Goal: Task Accomplishment & Management: Complete application form

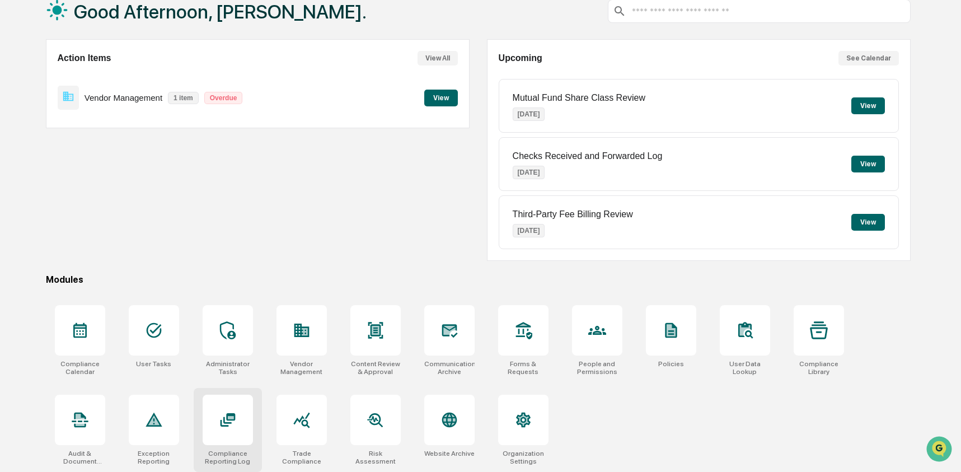
click at [219, 419] on icon at bounding box center [228, 420] width 18 height 18
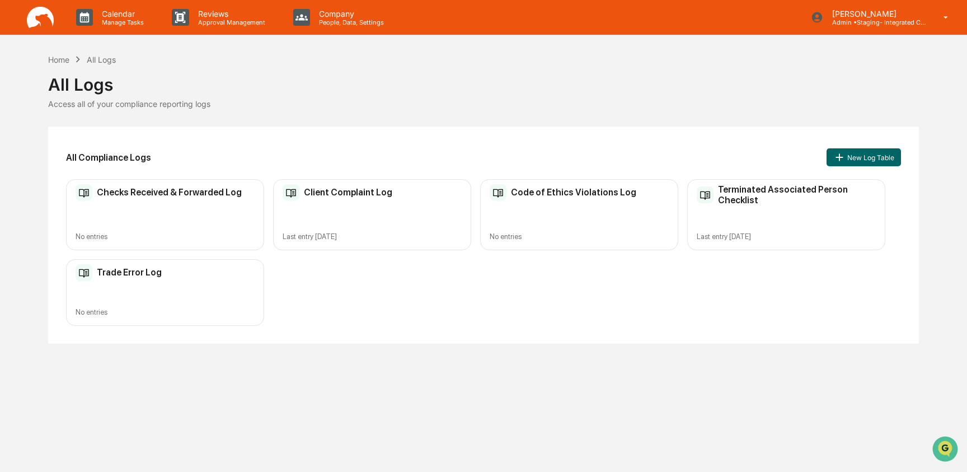
click at [834, 161] on button "New Log Table" at bounding box center [863, 157] width 74 height 18
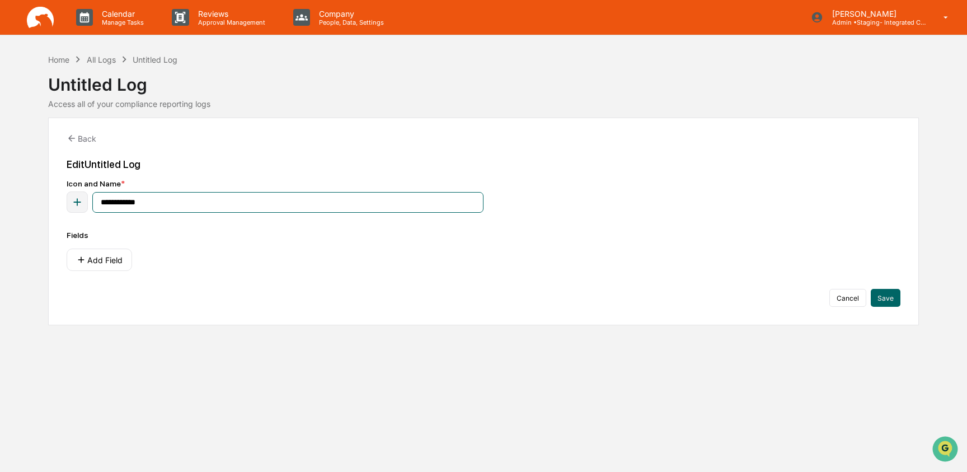
click at [161, 203] on input "**********" at bounding box center [287, 202] width 391 height 21
type input "**********"
click at [88, 270] on button "Add Field" at bounding box center [99, 259] width 65 height 22
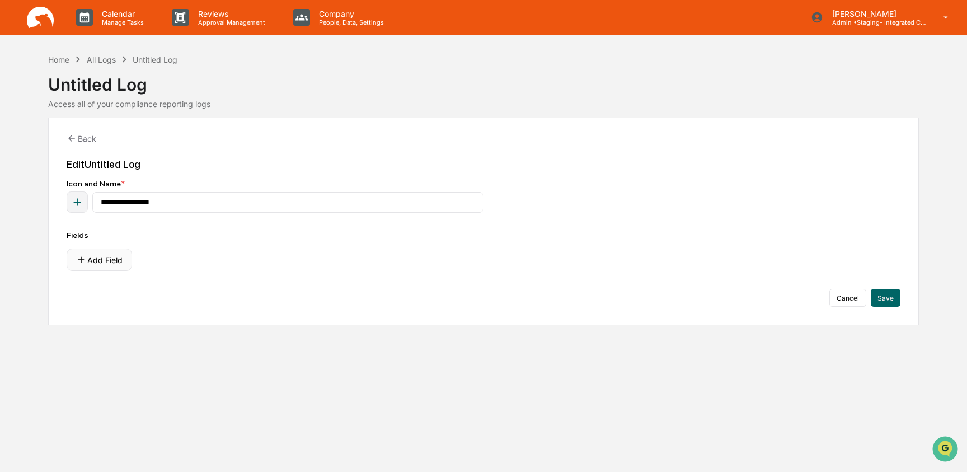
click at [88, 260] on button "Add Field" at bounding box center [99, 259] width 65 height 22
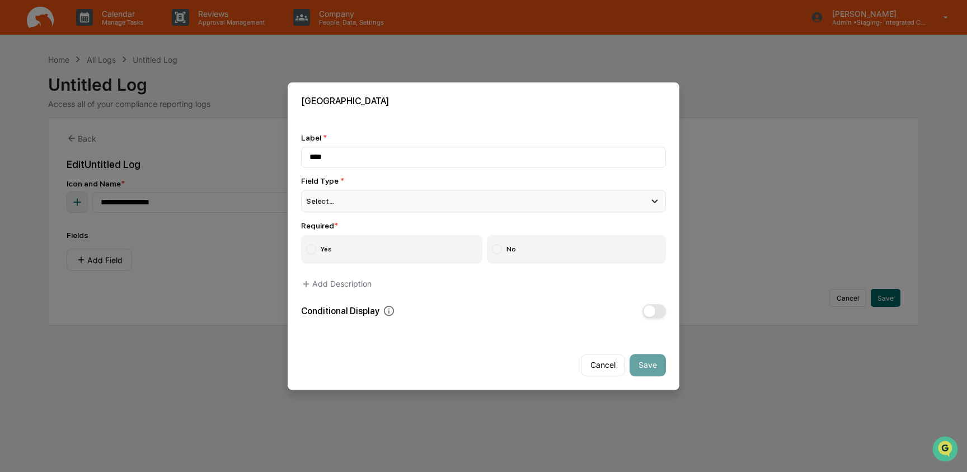
type input "****"
click at [357, 203] on div "Select..." at bounding box center [483, 201] width 365 height 22
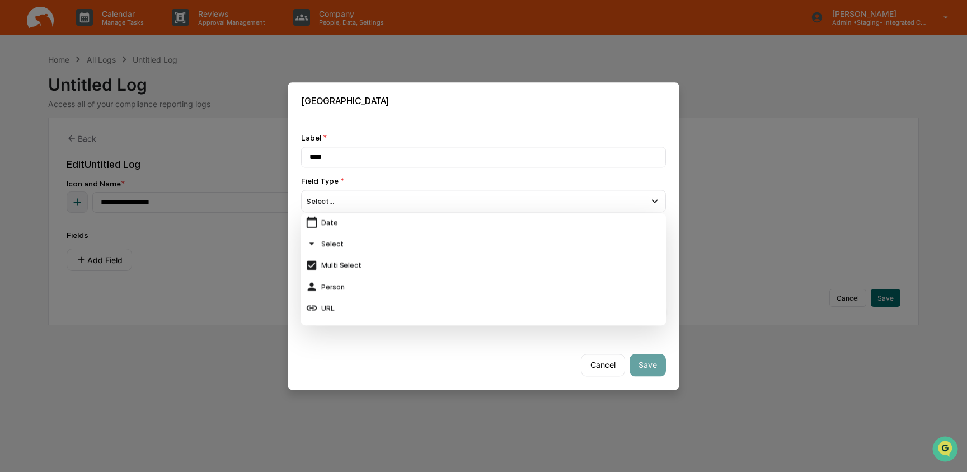
scroll to position [96, 0]
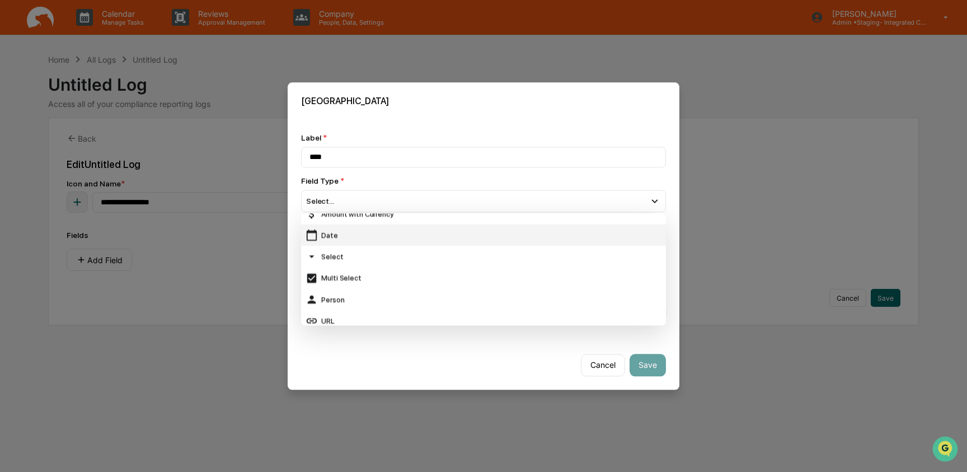
click at [340, 237] on div "Date" at bounding box center [483, 235] width 356 height 12
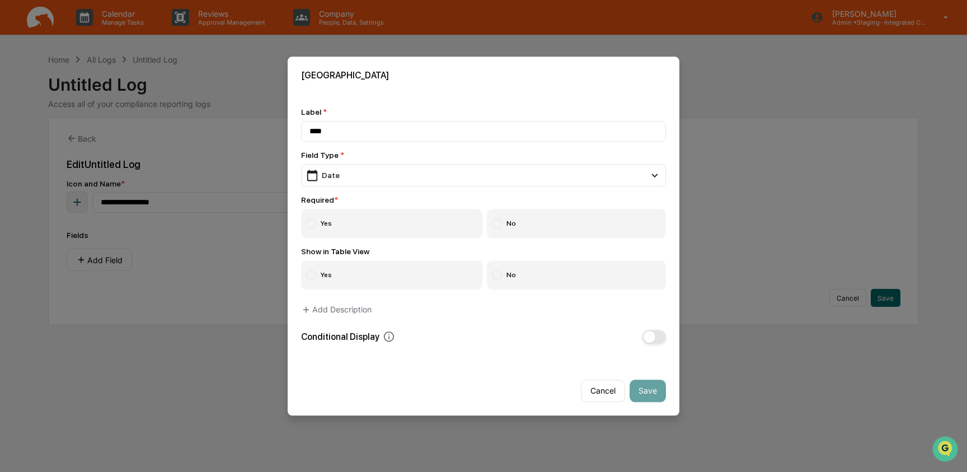
click at [336, 234] on label "Yes" at bounding box center [391, 223] width 181 height 29
click at [337, 279] on label "Yes" at bounding box center [391, 274] width 181 height 29
click at [657, 388] on button "Save" at bounding box center [647, 390] width 36 height 22
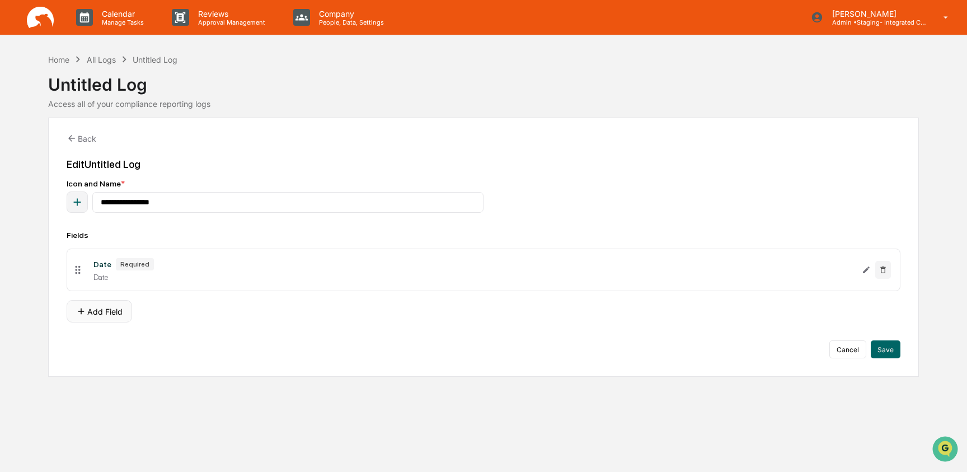
click at [95, 318] on button "Add Field" at bounding box center [99, 311] width 65 height 22
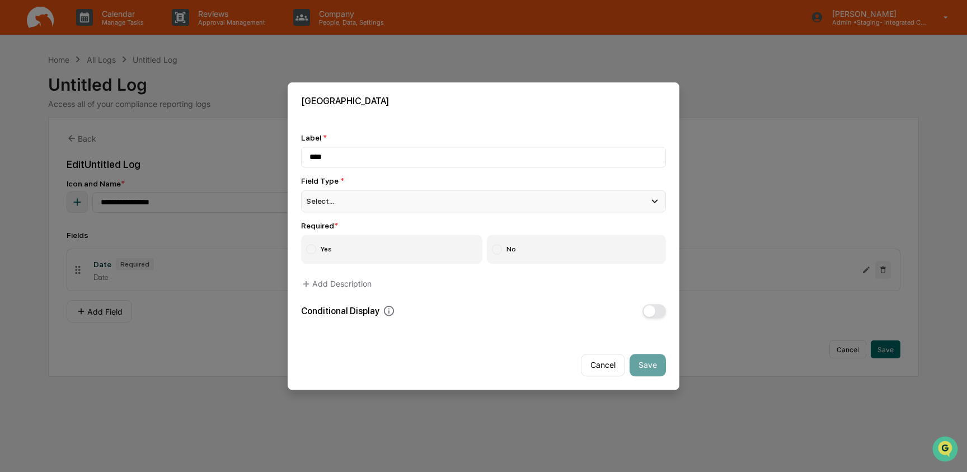
type input "****"
click at [375, 193] on div "Select..." at bounding box center [483, 201] width 365 height 22
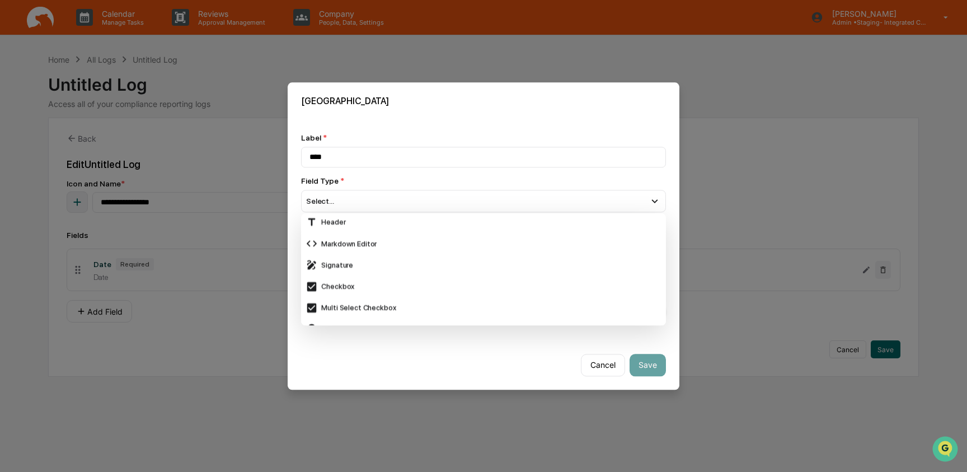
scroll to position [0, 0]
click at [370, 227] on div "Short Text" at bounding box center [483, 224] width 356 height 12
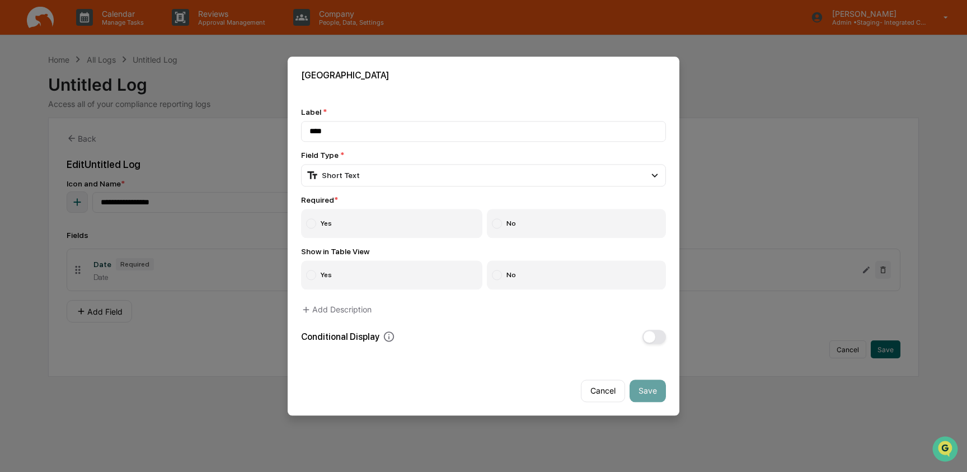
click at [364, 227] on label "Yes" at bounding box center [391, 223] width 181 height 29
click at [363, 275] on label "Yes" at bounding box center [391, 274] width 181 height 29
click at [647, 394] on button "Save" at bounding box center [647, 390] width 36 height 22
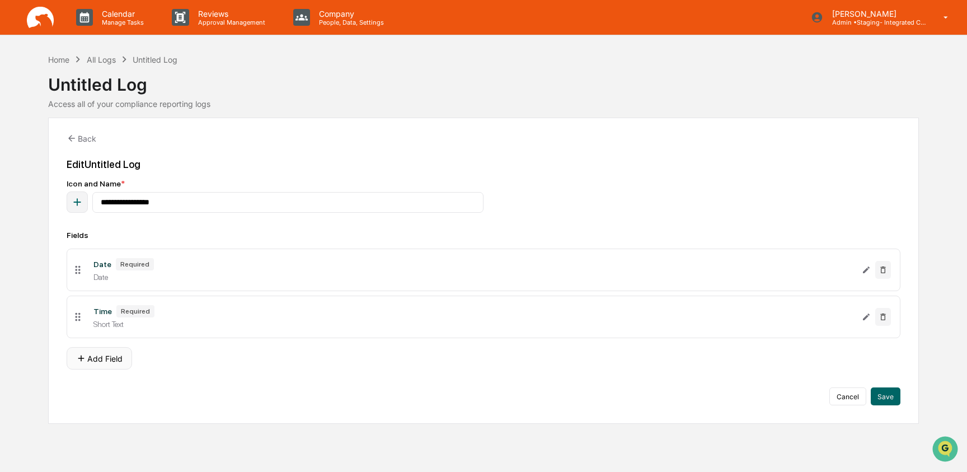
click at [99, 367] on button "Add Field" at bounding box center [99, 358] width 65 height 22
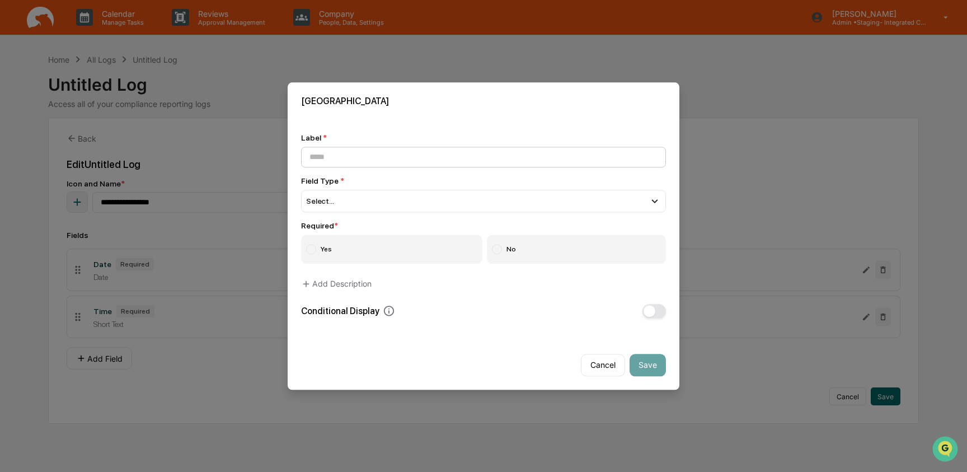
click at [375, 158] on input at bounding box center [483, 157] width 365 height 21
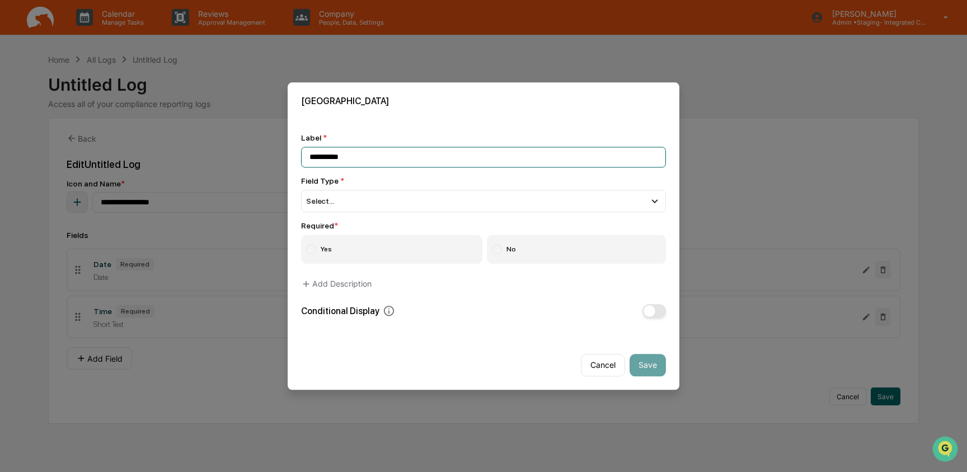
click at [331, 156] on input "**********" at bounding box center [483, 157] width 365 height 21
paste input "**********"
type input "**********"
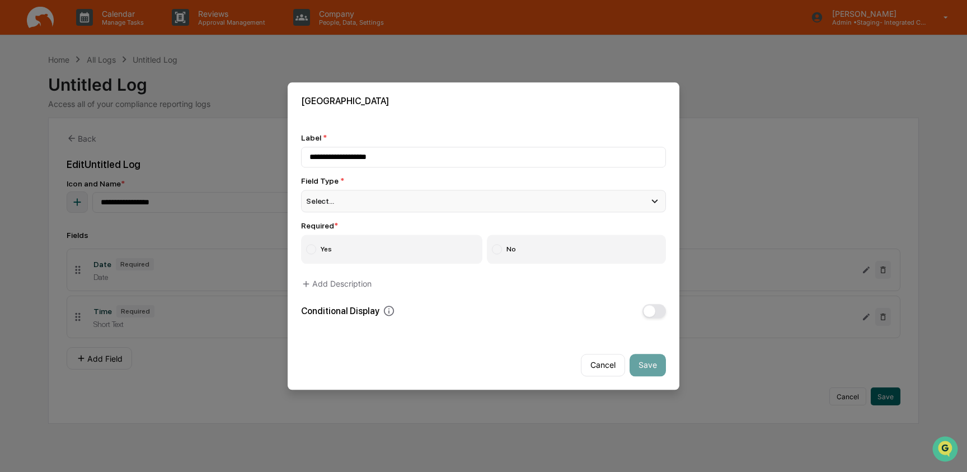
click at [357, 206] on div "Select..." at bounding box center [483, 201] width 365 height 22
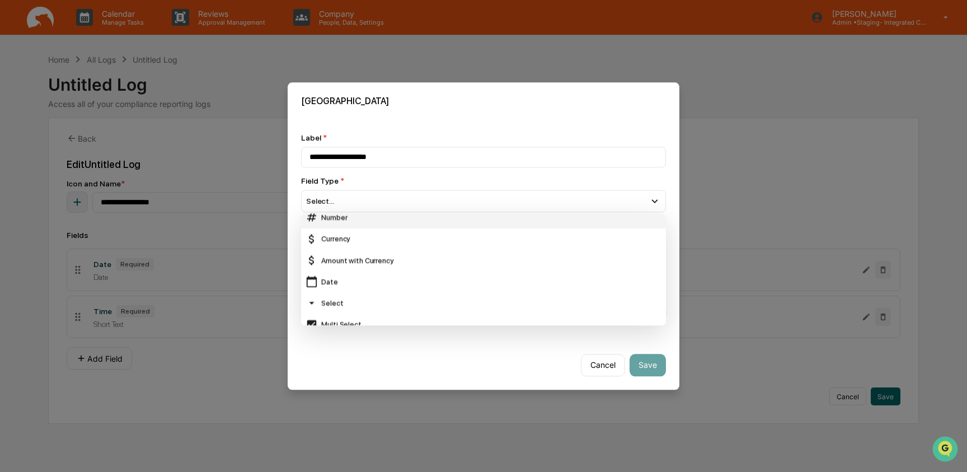
scroll to position [65, 0]
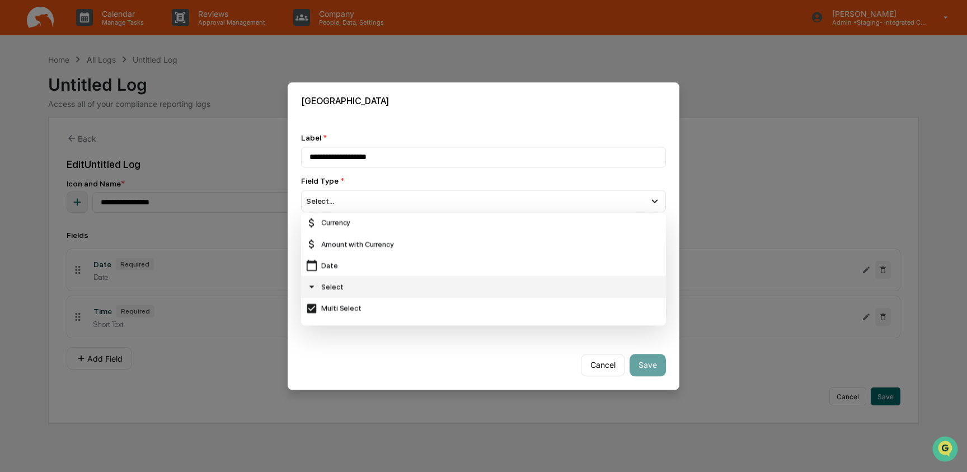
click at [363, 280] on div "Select" at bounding box center [483, 286] width 365 height 21
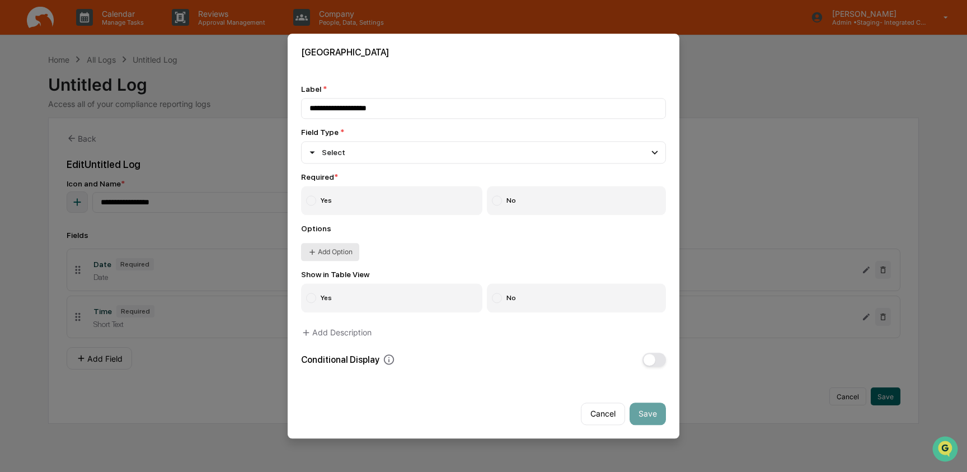
click at [331, 249] on button "Add Option" at bounding box center [330, 252] width 58 height 18
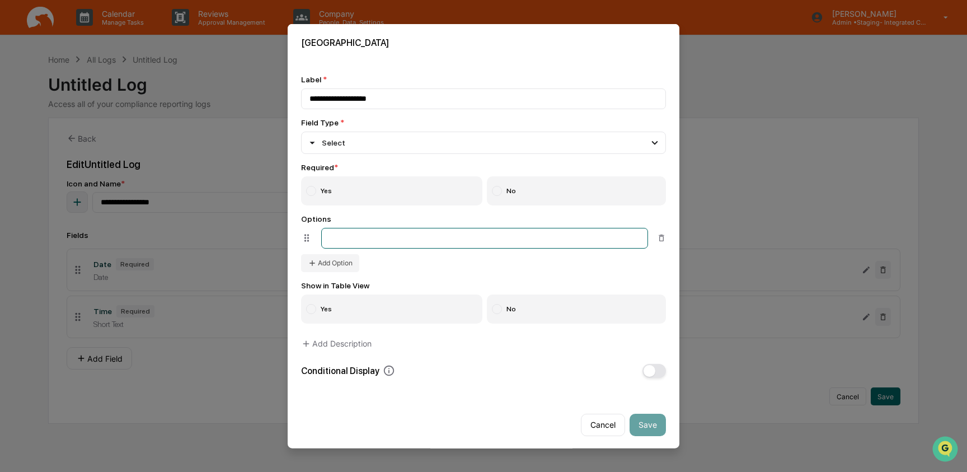
paste input "**********"
type input "**********"
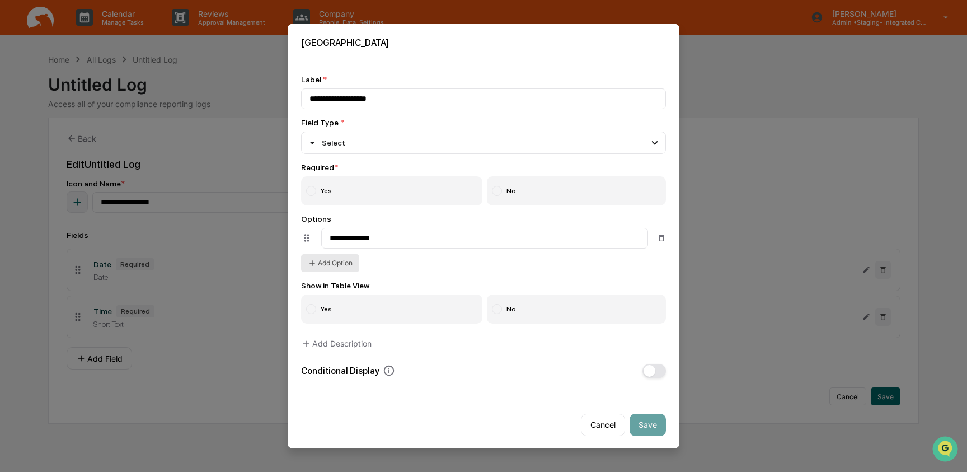
click at [312, 271] on button "Add Option" at bounding box center [330, 262] width 58 height 18
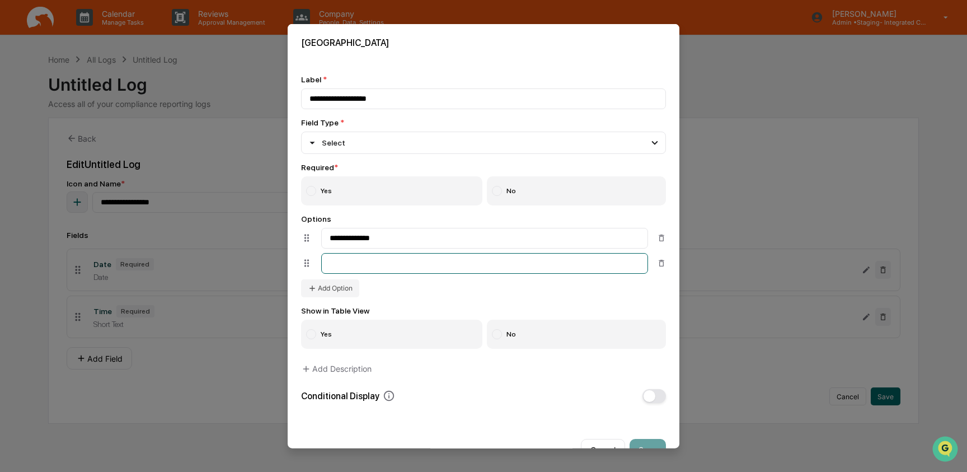
paste input "*****"
type input "*****"
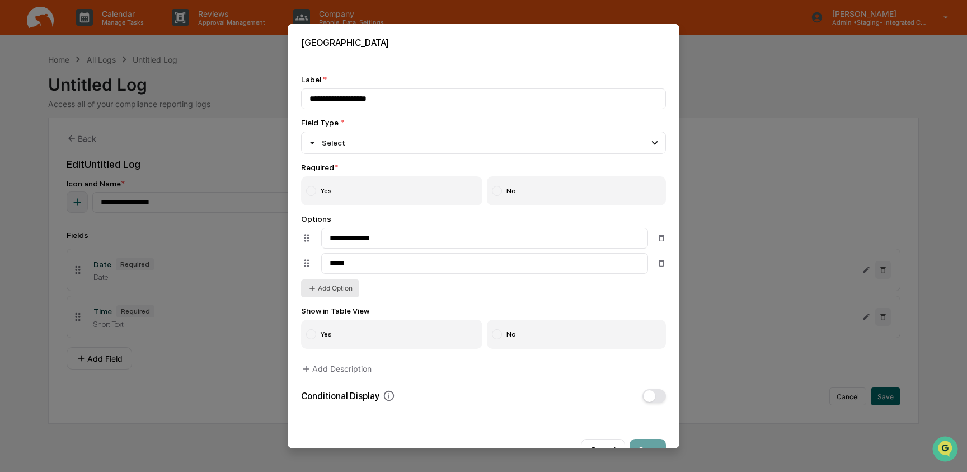
click at [344, 293] on button "Add Option" at bounding box center [330, 288] width 58 height 18
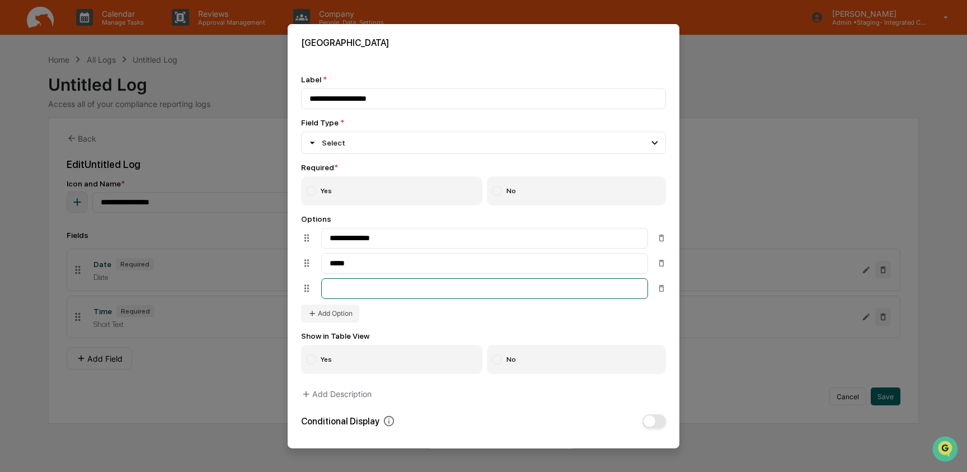
paste input "****"
type input "****"
click at [342, 314] on button "Add Option" at bounding box center [330, 313] width 58 height 18
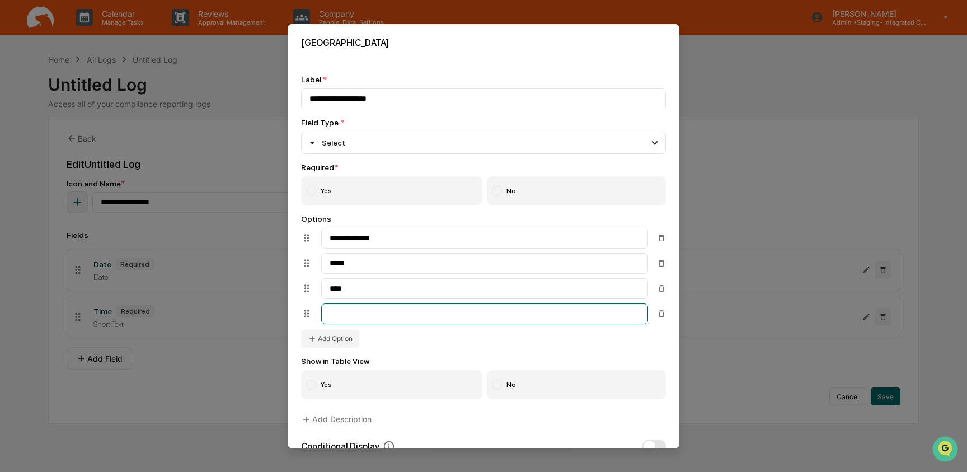
paste input "**********"
type input "**********"
click at [344, 339] on button "Add Option" at bounding box center [330, 338] width 58 height 18
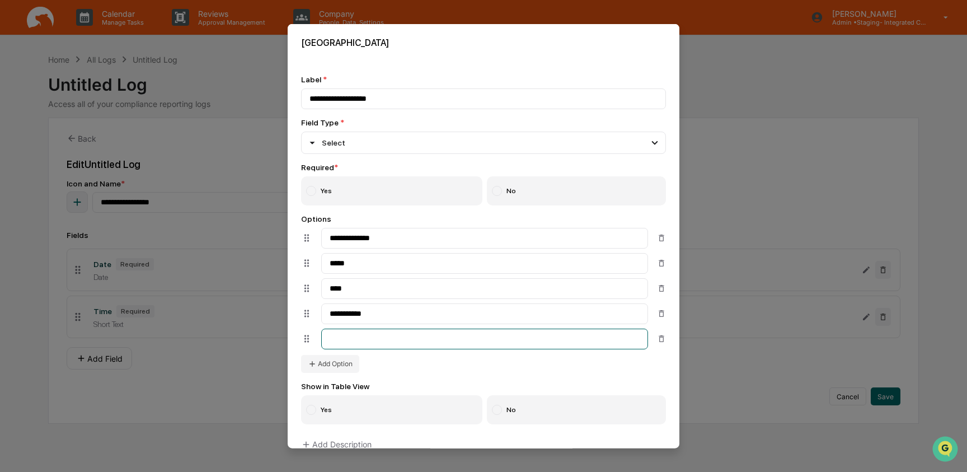
paste input "**********"
type input "**********"
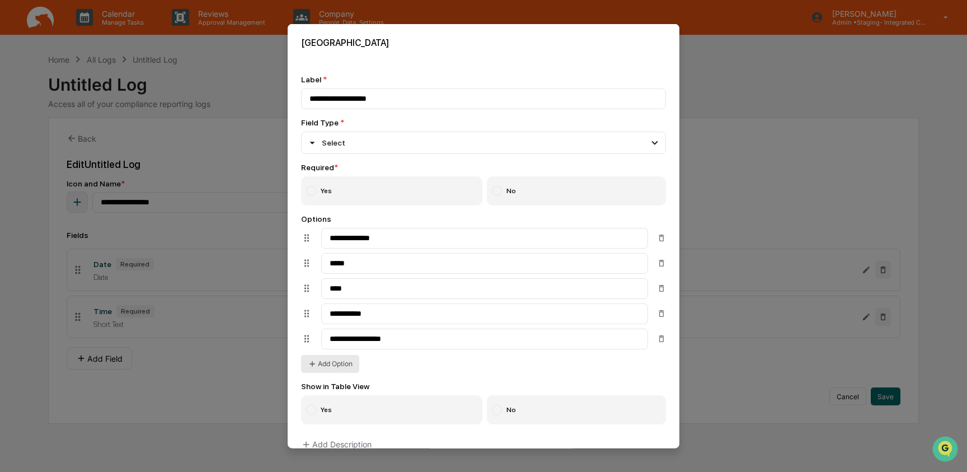
click at [331, 368] on button "Add Option" at bounding box center [330, 363] width 58 height 18
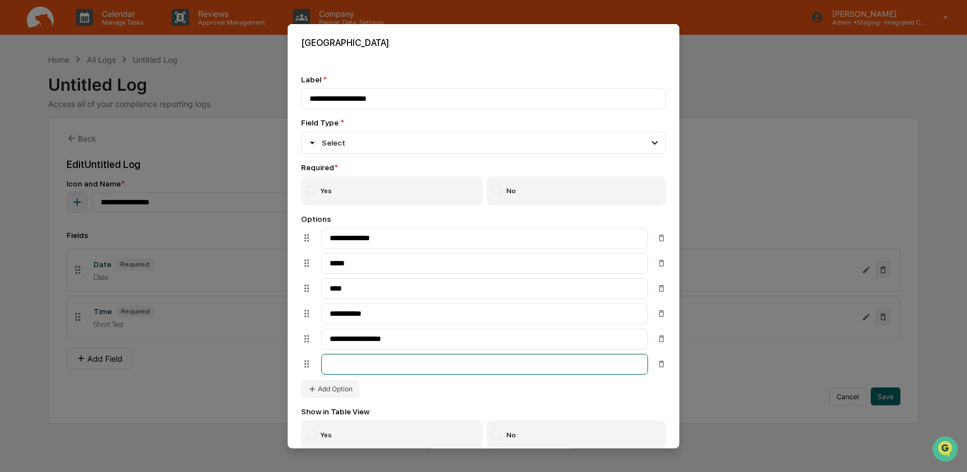
paste input "*****"
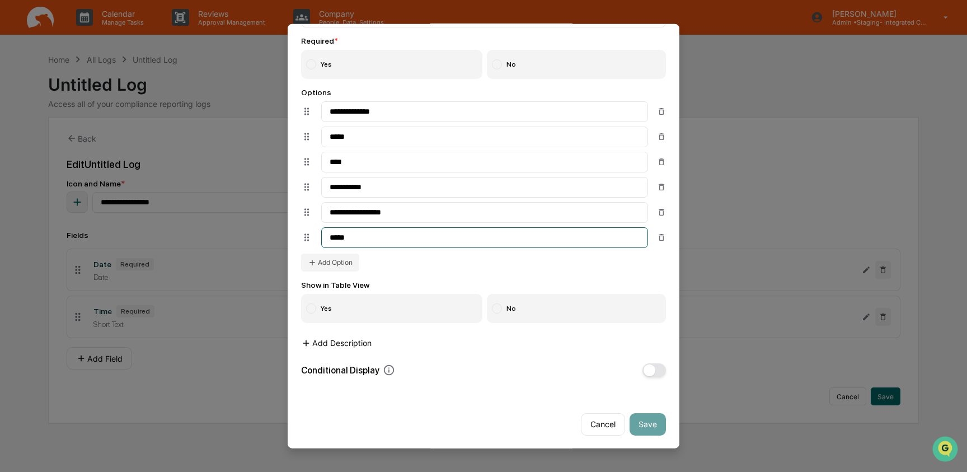
scroll to position [133, 0]
type input "*****"
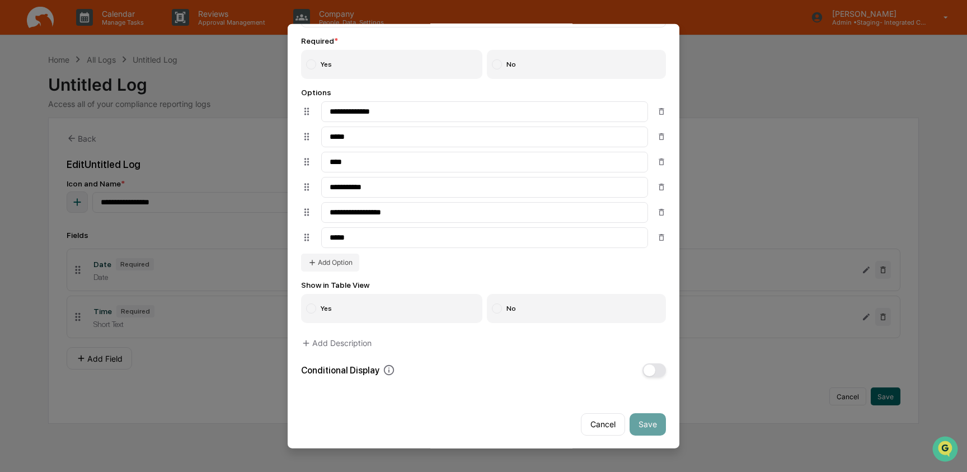
click at [322, 317] on label "Yes" at bounding box center [391, 307] width 181 height 29
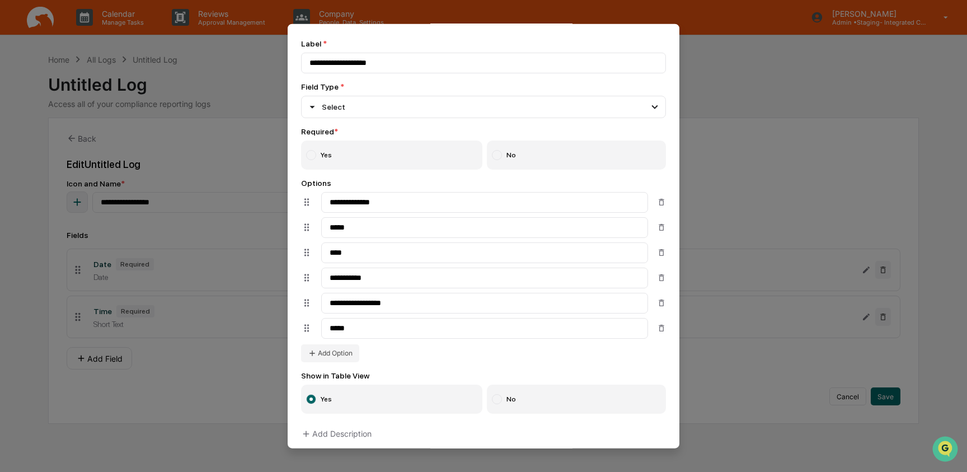
click at [321, 154] on label "Yes" at bounding box center [391, 154] width 181 height 29
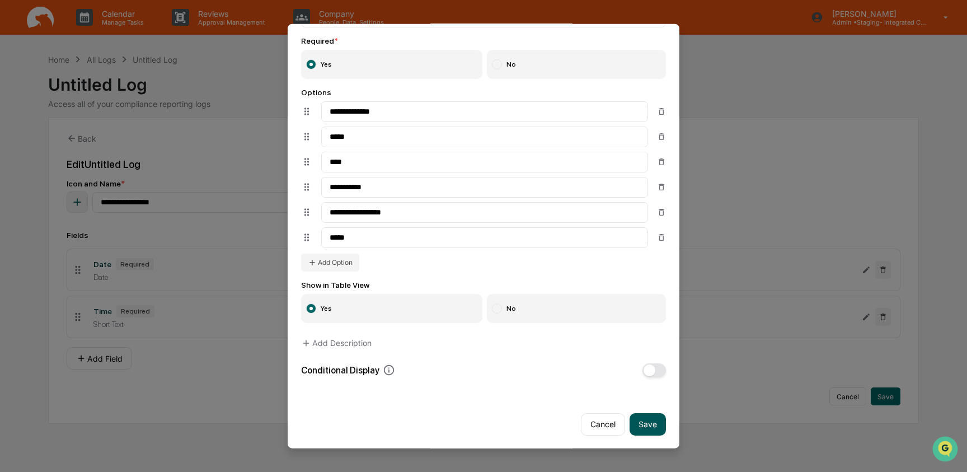
click at [644, 429] on button "Save" at bounding box center [647, 423] width 36 height 22
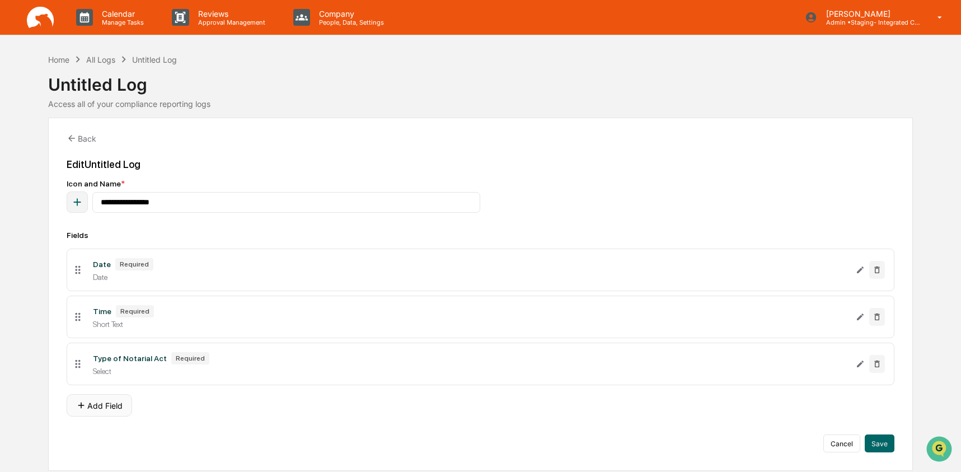
click at [93, 410] on button "Add Field" at bounding box center [99, 405] width 65 height 22
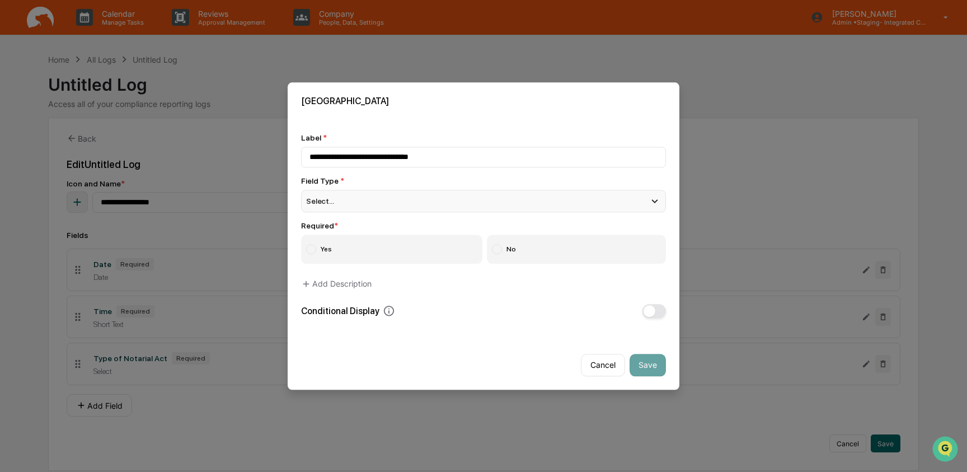
type input "**********"
click at [345, 202] on div "Select..." at bounding box center [483, 201] width 365 height 22
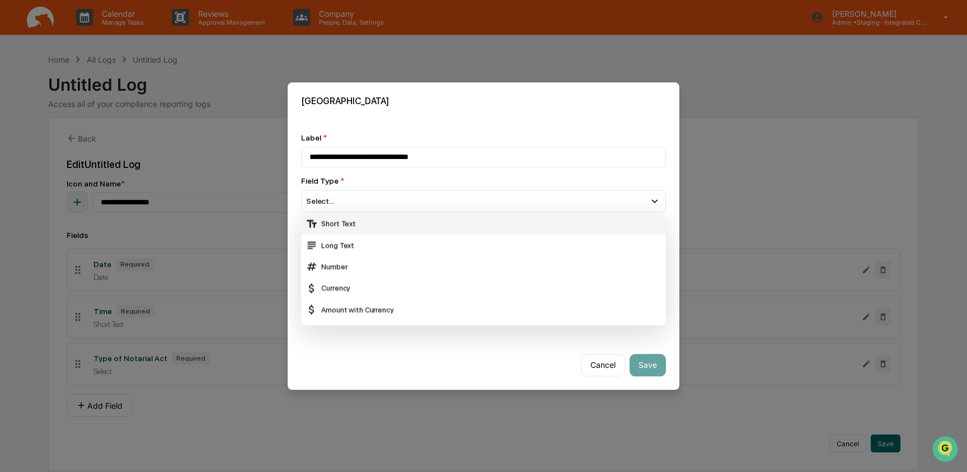
click at [345, 229] on div "Short Text" at bounding box center [483, 224] width 356 height 12
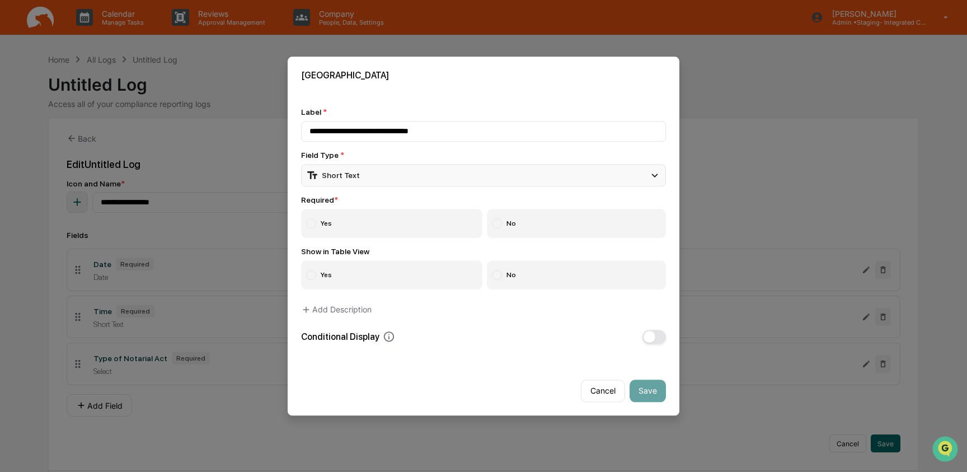
click at [356, 173] on div "Short Text" at bounding box center [333, 175] width 54 height 12
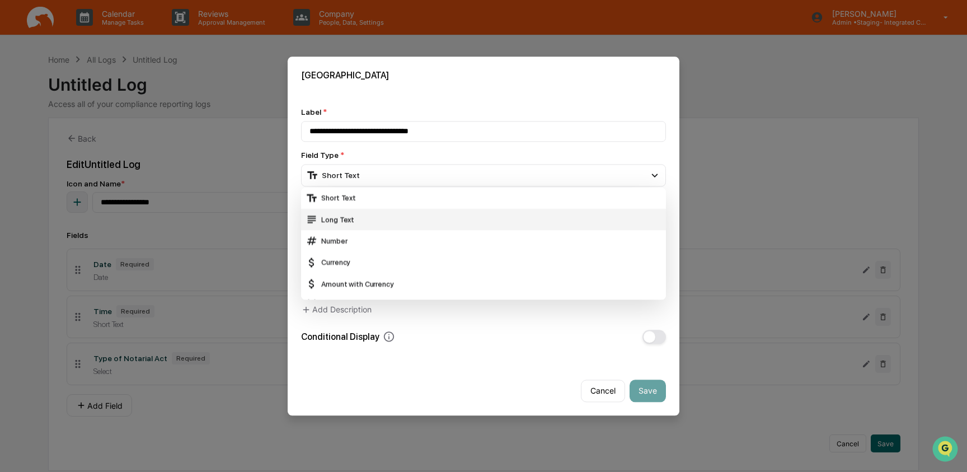
click at [347, 219] on div "Long Text" at bounding box center [483, 219] width 356 height 12
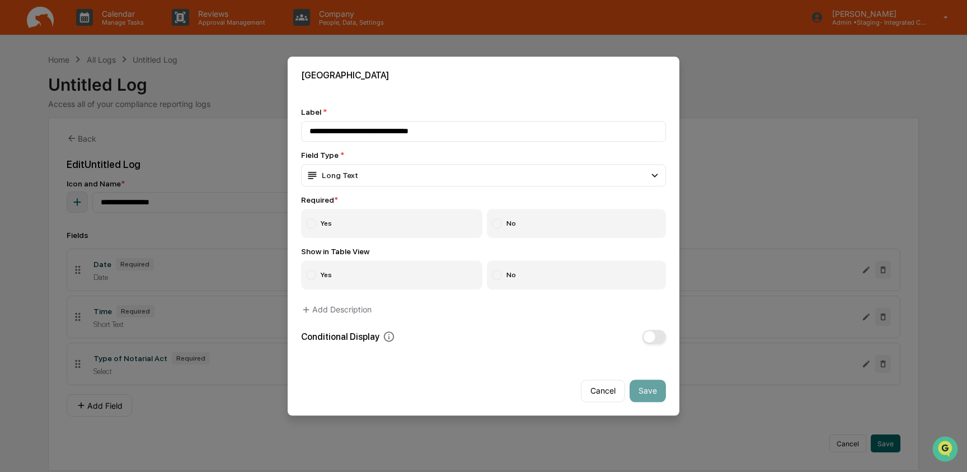
click at [343, 218] on label "Yes" at bounding box center [391, 223] width 181 height 29
click at [314, 279] on label "Yes" at bounding box center [391, 274] width 181 height 29
click at [656, 393] on button "Save" at bounding box center [647, 390] width 36 height 22
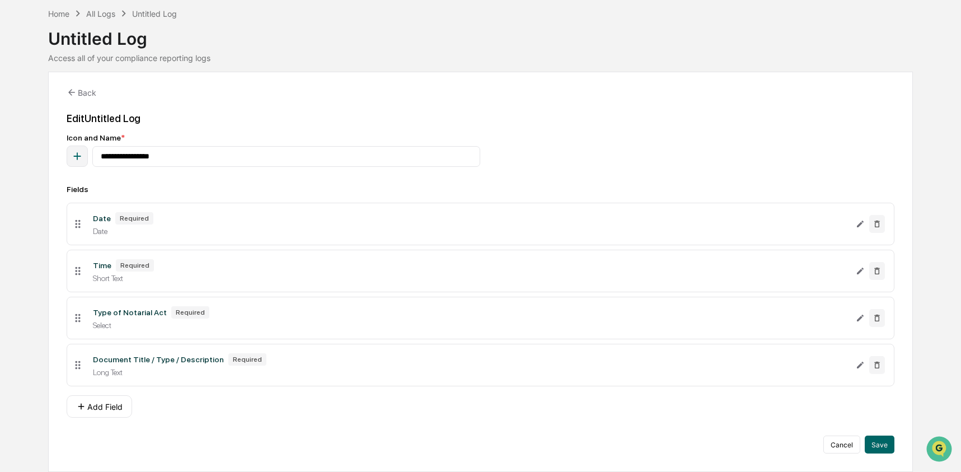
scroll to position [51, 0]
click at [97, 406] on button "Add Field" at bounding box center [99, 406] width 65 height 22
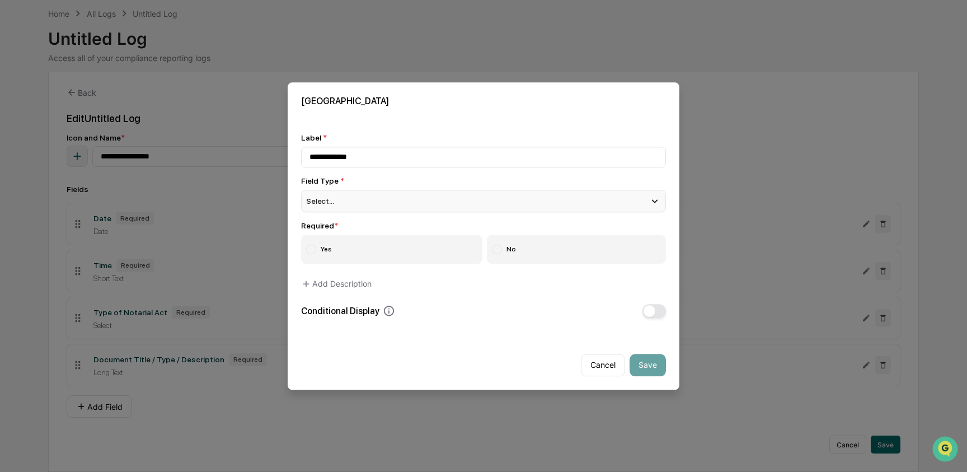
type input "**********"
click at [347, 195] on div "Select..." at bounding box center [483, 201] width 365 height 22
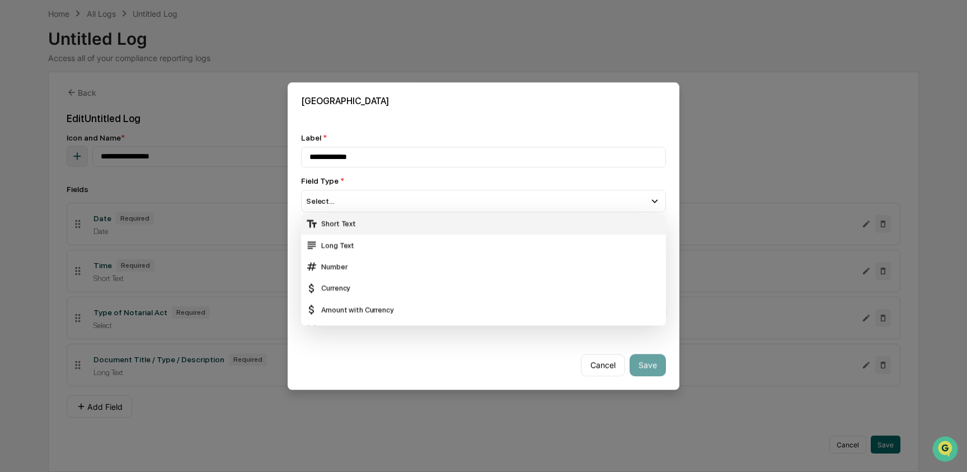
click at [347, 231] on div "Short Text" at bounding box center [483, 223] width 365 height 21
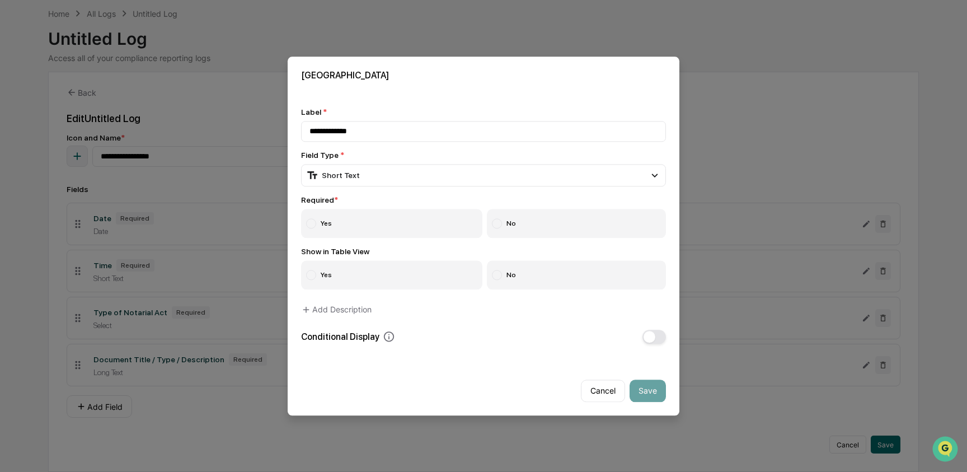
click at [323, 219] on label "Yes" at bounding box center [391, 223] width 181 height 29
click at [347, 277] on label "Yes" at bounding box center [391, 274] width 181 height 29
click at [652, 397] on button "Save" at bounding box center [647, 390] width 36 height 22
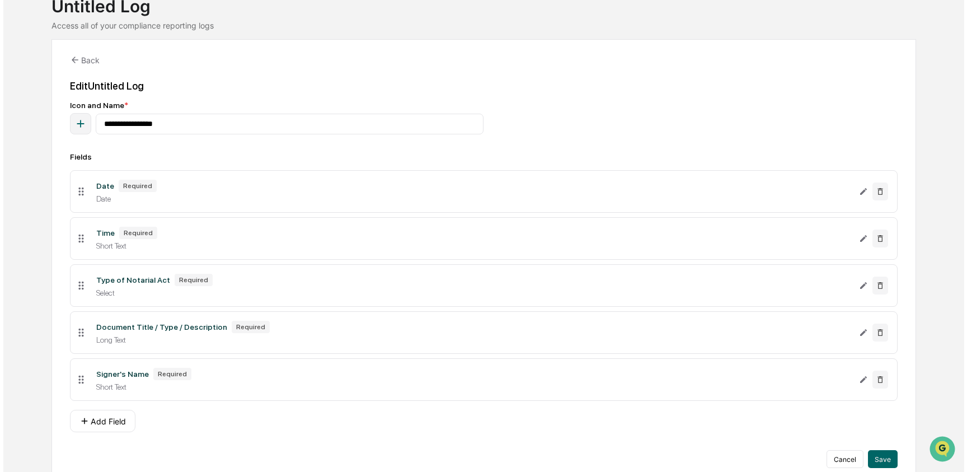
scroll to position [100, 0]
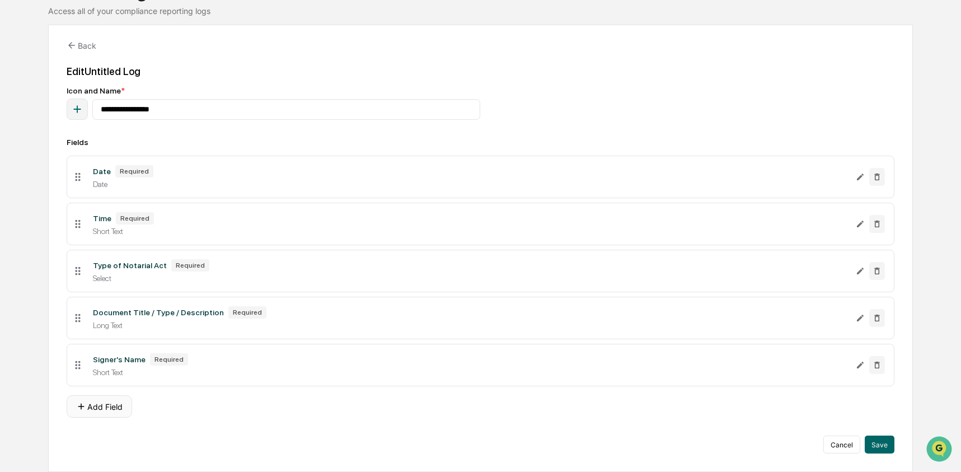
click at [103, 402] on button "Add Field" at bounding box center [99, 406] width 65 height 22
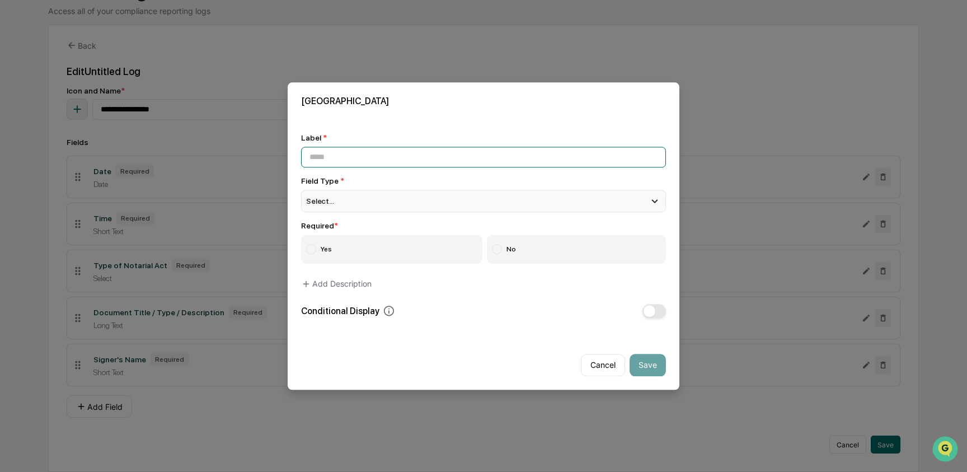
paste input "**********"
type input "**********"
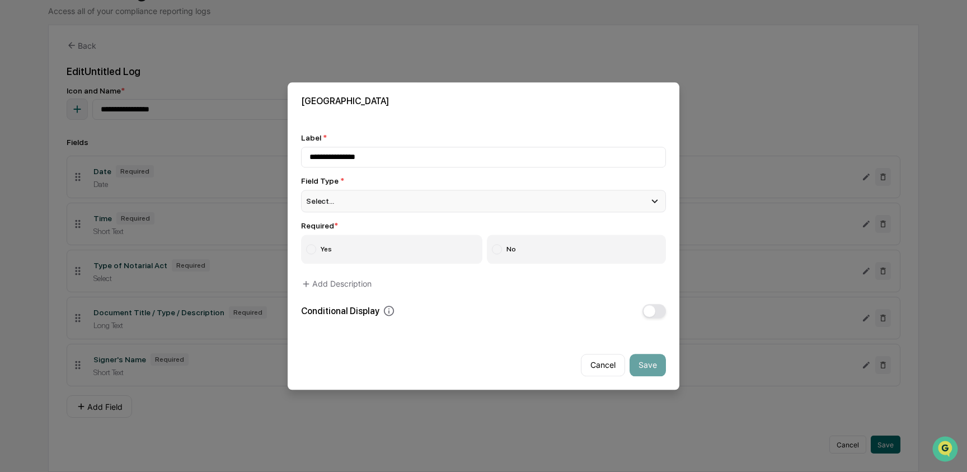
click at [357, 194] on div "Select..." at bounding box center [483, 201] width 365 height 22
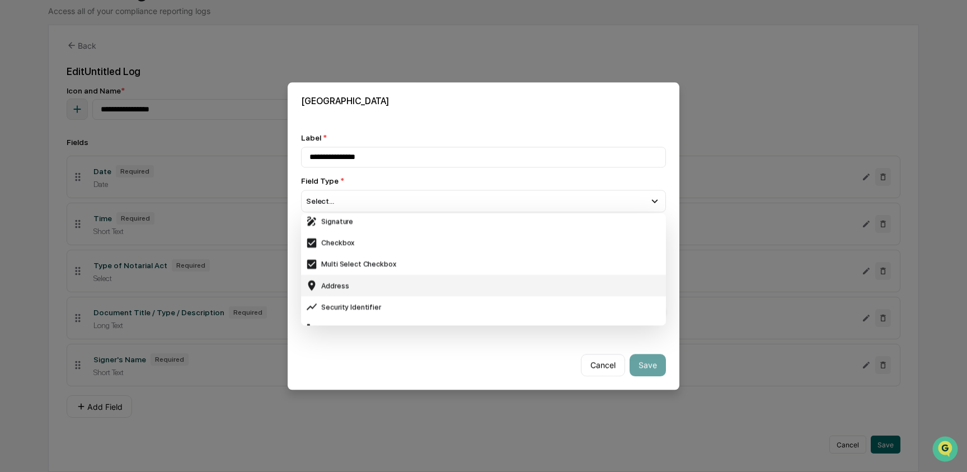
scroll to position [350, 0]
click at [368, 278] on div "Address" at bounding box center [483, 281] width 356 height 12
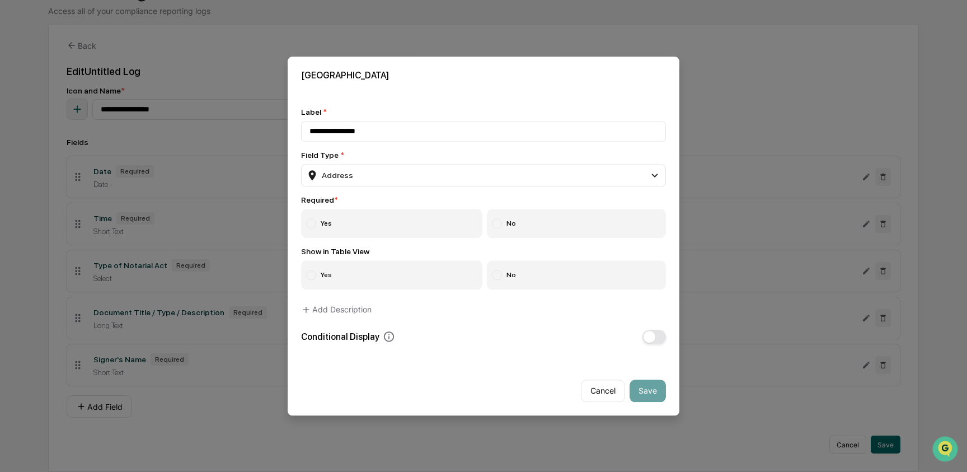
click at [335, 238] on div "**********" at bounding box center [483, 225] width 365 height 236
click at [330, 234] on label "Yes" at bounding box center [391, 223] width 181 height 29
click at [326, 272] on label "Yes" at bounding box center [391, 274] width 181 height 29
click at [655, 397] on button "Save" at bounding box center [647, 390] width 36 height 22
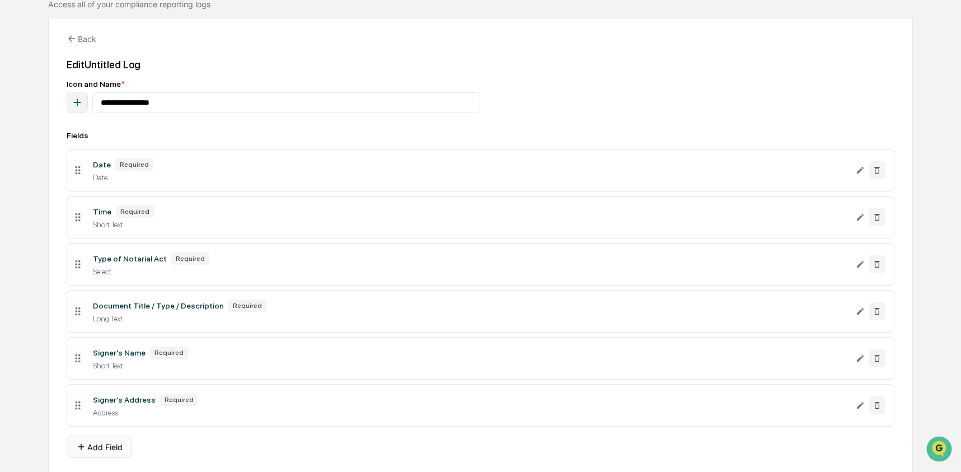
click at [92, 456] on button "Add Field" at bounding box center [99, 446] width 65 height 22
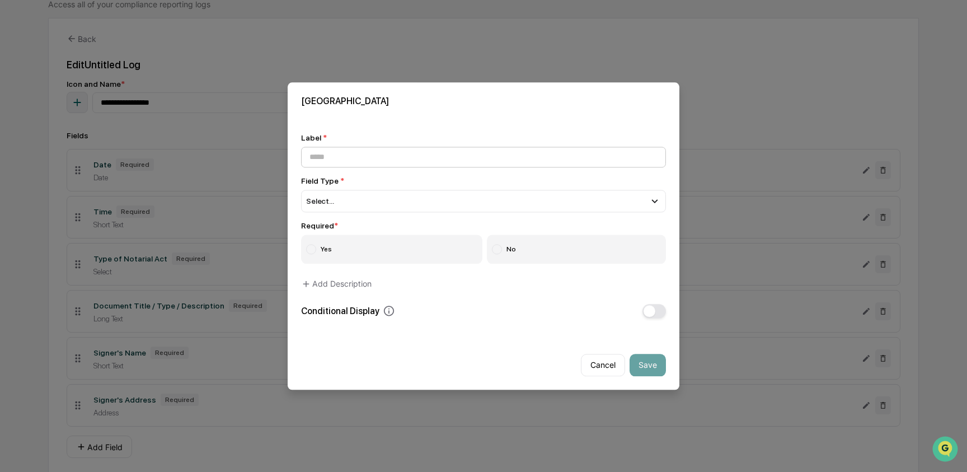
click at [397, 157] on input at bounding box center [483, 157] width 365 height 21
type input "*******"
click at [369, 206] on div "Select..." at bounding box center [483, 201] width 365 height 22
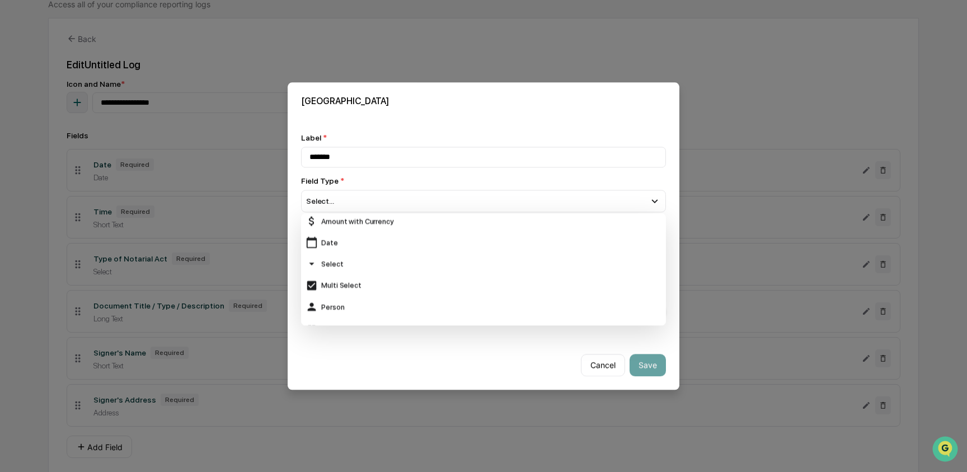
scroll to position [100, 0]
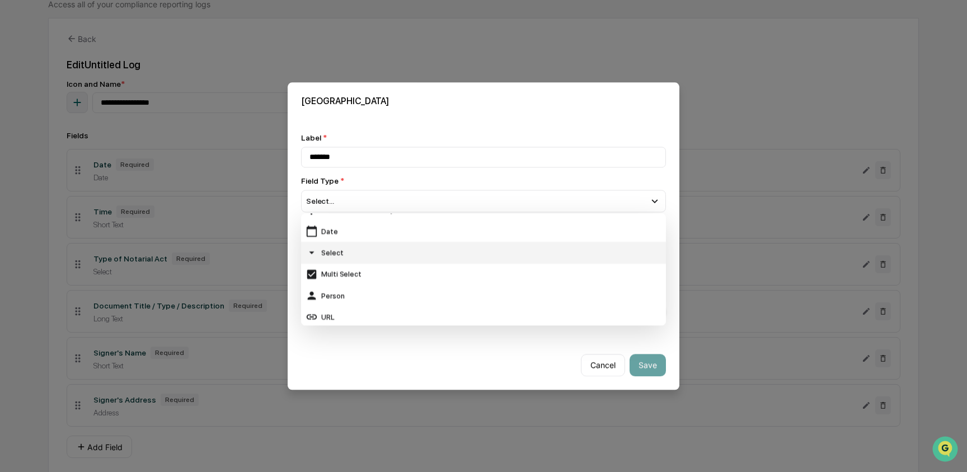
click at [362, 257] on div "Select" at bounding box center [483, 253] width 356 height 12
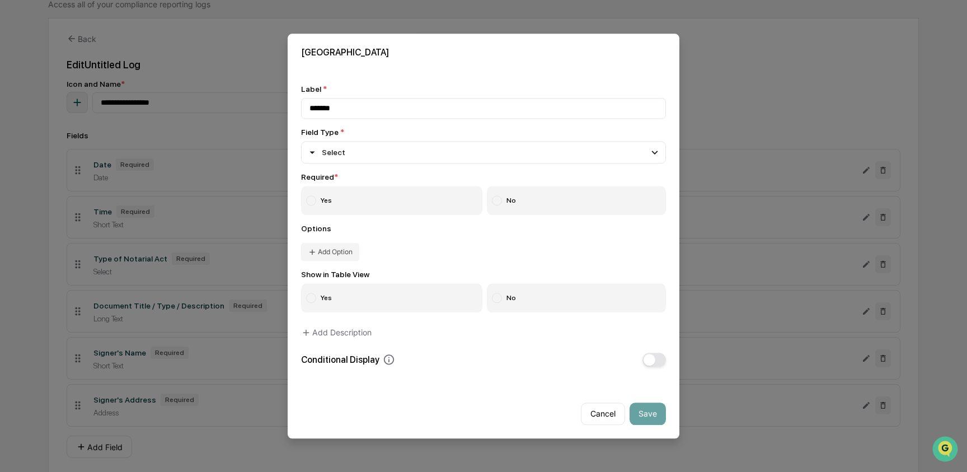
click at [330, 210] on label "Yes" at bounding box center [391, 200] width 181 height 29
click at [342, 258] on button "Add Option" at bounding box center [330, 252] width 58 height 18
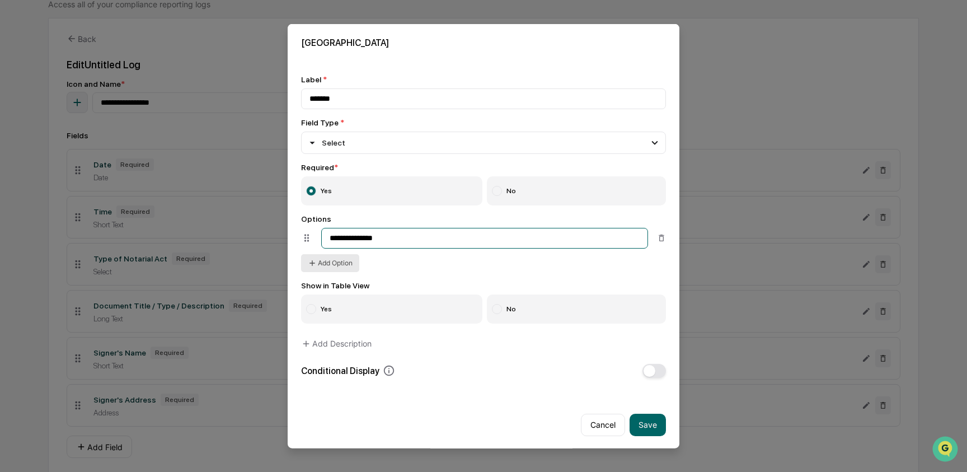
type input "**********"
click at [342, 267] on button "Add Option" at bounding box center [330, 262] width 58 height 18
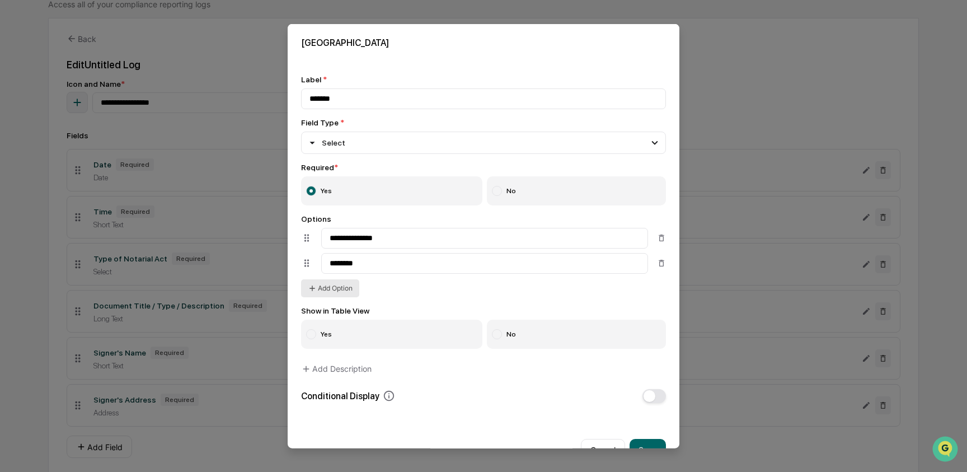
type input "********"
click at [332, 286] on button "Add Option" at bounding box center [330, 288] width 58 height 18
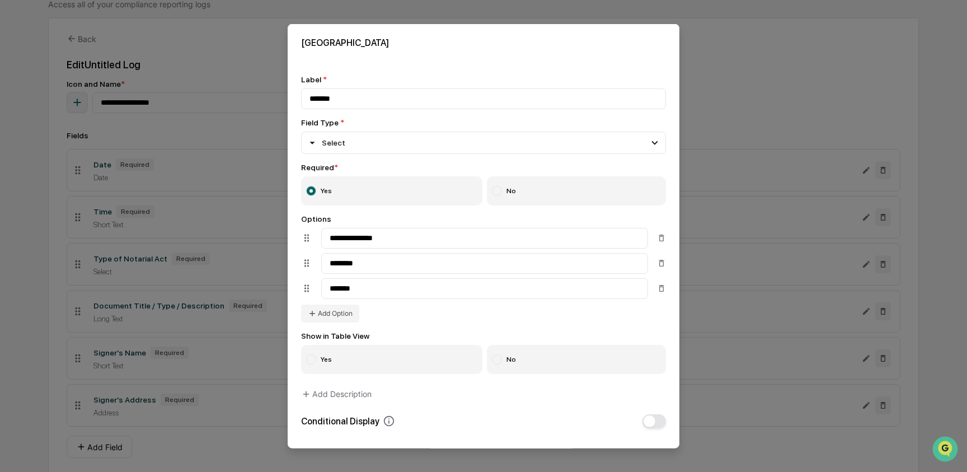
type input "*******"
click at [360, 361] on label "Yes" at bounding box center [391, 358] width 181 height 29
click at [334, 314] on button "Add Option" at bounding box center [330, 313] width 58 height 18
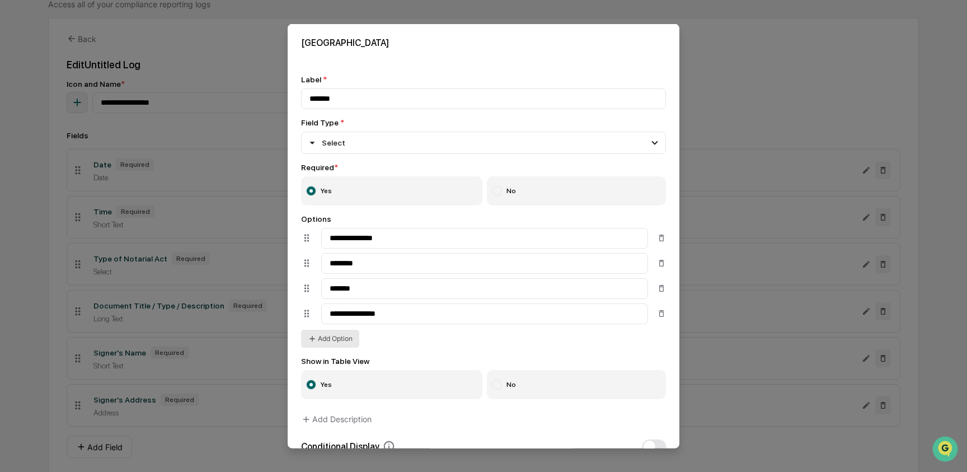
type input "**********"
click at [338, 346] on button "Add Option" at bounding box center [330, 338] width 58 height 18
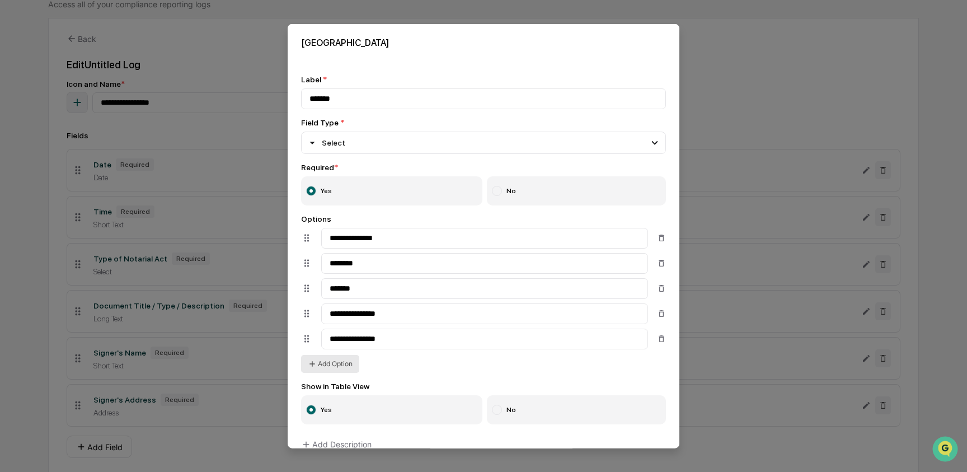
type input "**********"
click at [325, 368] on button "Add Option" at bounding box center [330, 363] width 58 height 18
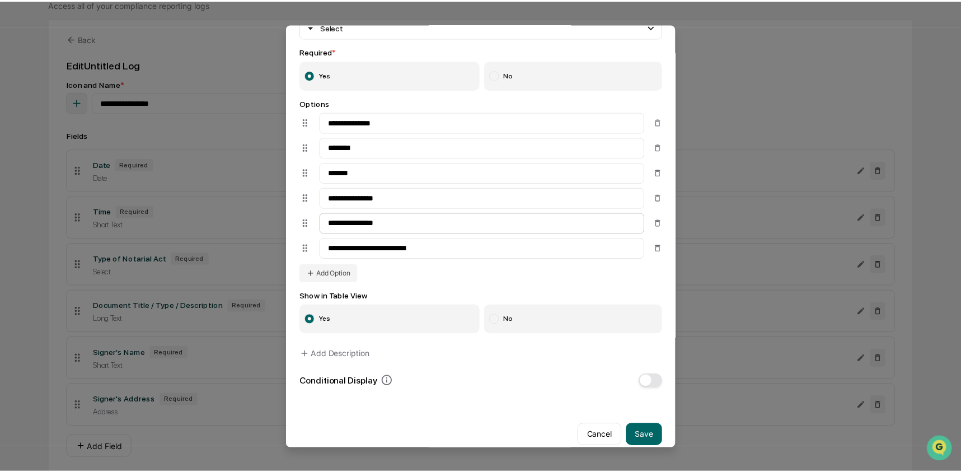
scroll to position [133, 0]
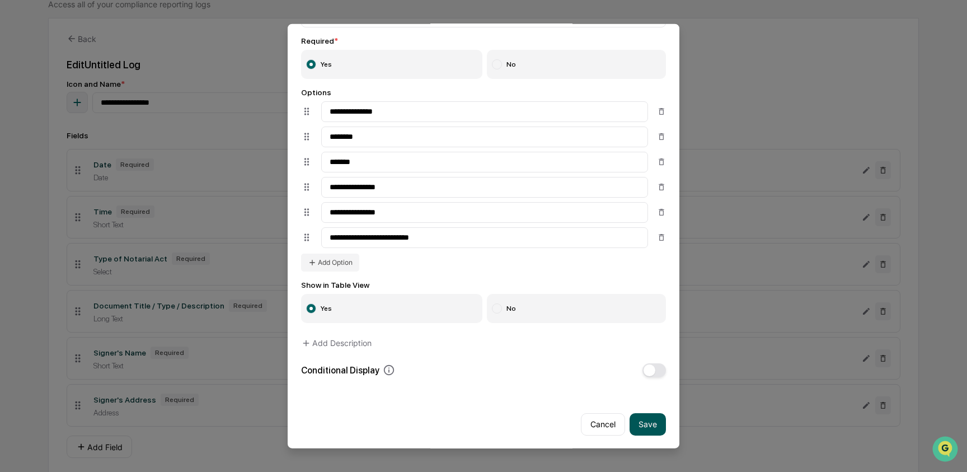
type input "**********"
click at [647, 422] on button "Save" at bounding box center [647, 423] width 36 height 22
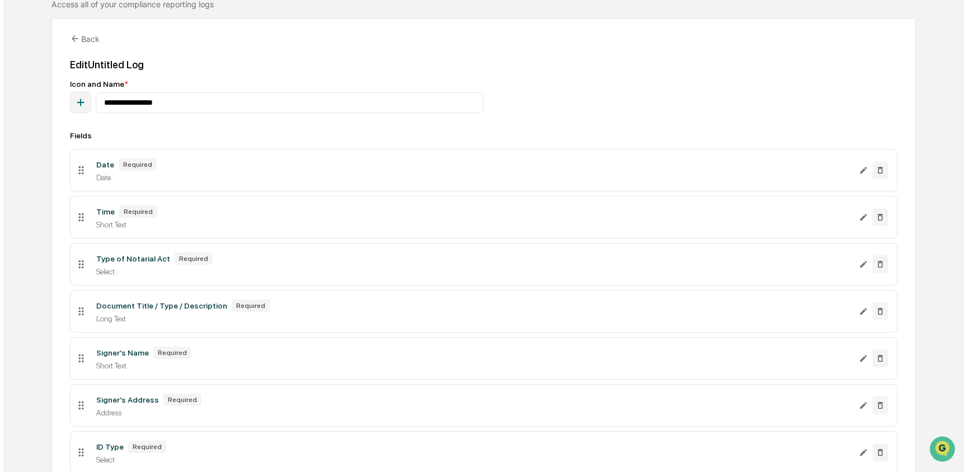
scroll to position [196, 0]
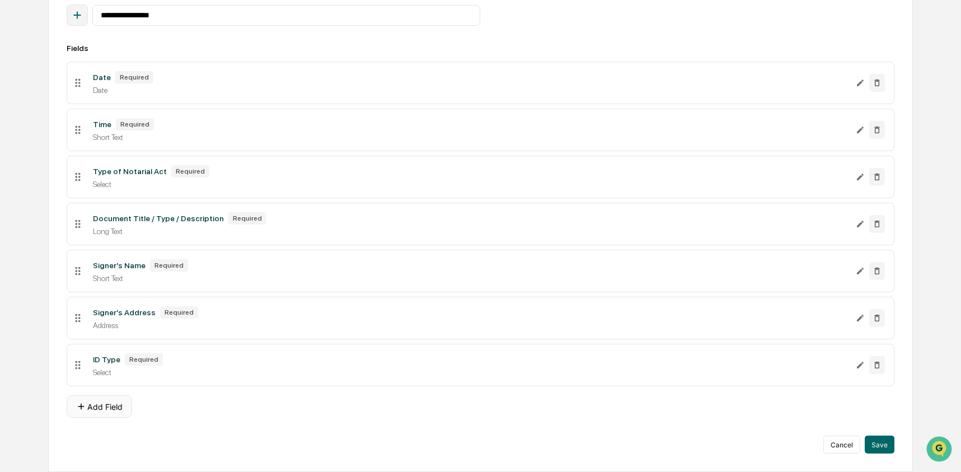
click at [103, 406] on button "Add Field" at bounding box center [99, 406] width 65 height 22
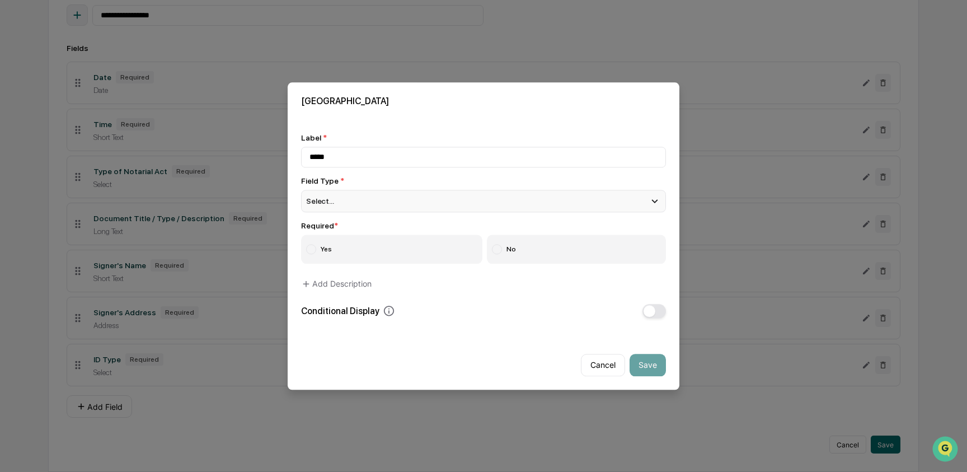
type input "*****"
click at [327, 197] on span "Select..." at bounding box center [320, 200] width 28 height 9
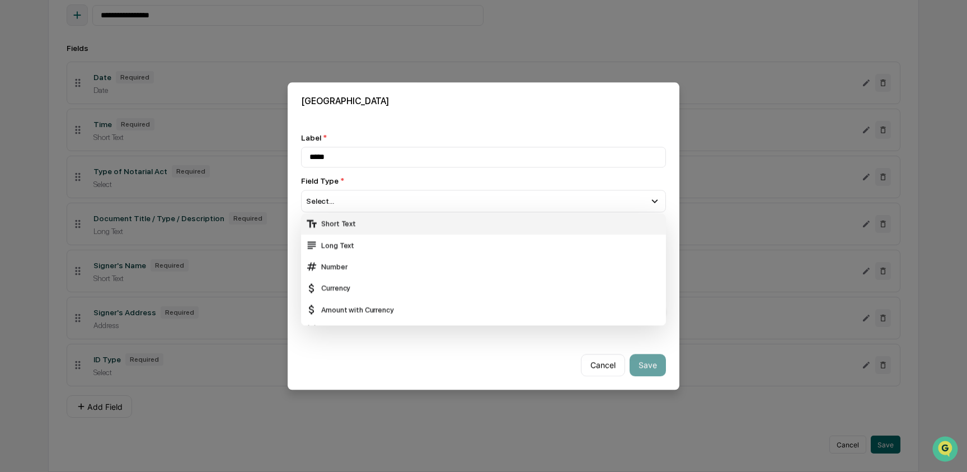
click at [337, 221] on div "Short Text" at bounding box center [483, 224] width 356 height 12
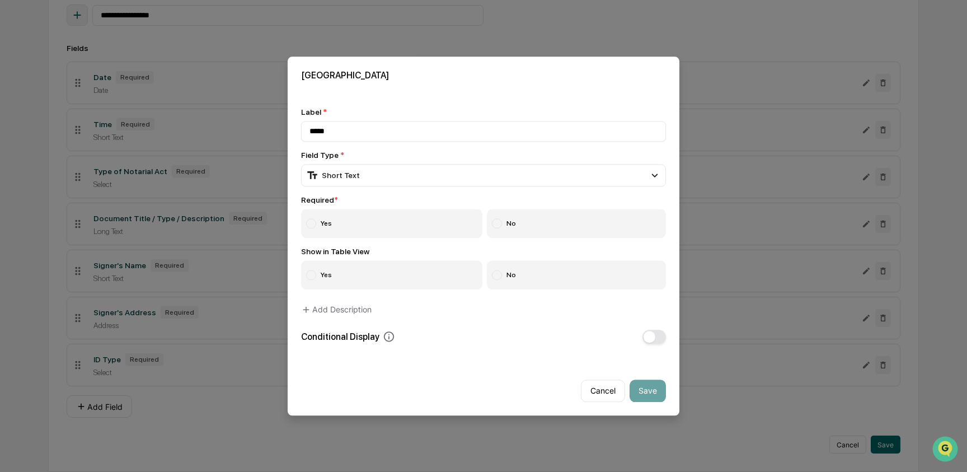
click at [493, 222] on div at bounding box center [497, 223] width 10 height 10
click at [396, 222] on label "Yes" at bounding box center [391, 223] width 181 height 29
click at [541, 275] on label "No" at bounding box center [577, 274] width 180 height 29
click at [655, 338] on button "button" at bounding box center [653, 337] width 23 height 14
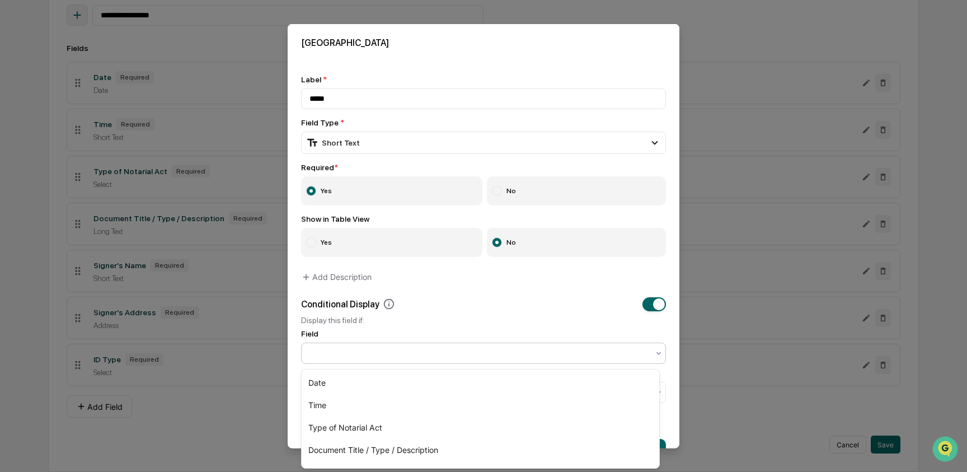
click at [370, 350] on div at bounding box center [478, 352] width 339 height 11
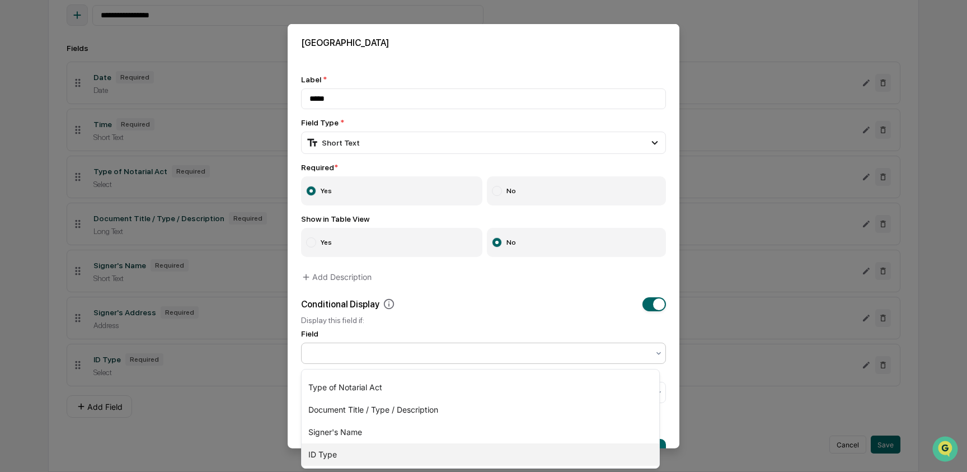
click at [393, 452] on div "ID Type" at bounding box center [480, 454] width 357 height 22
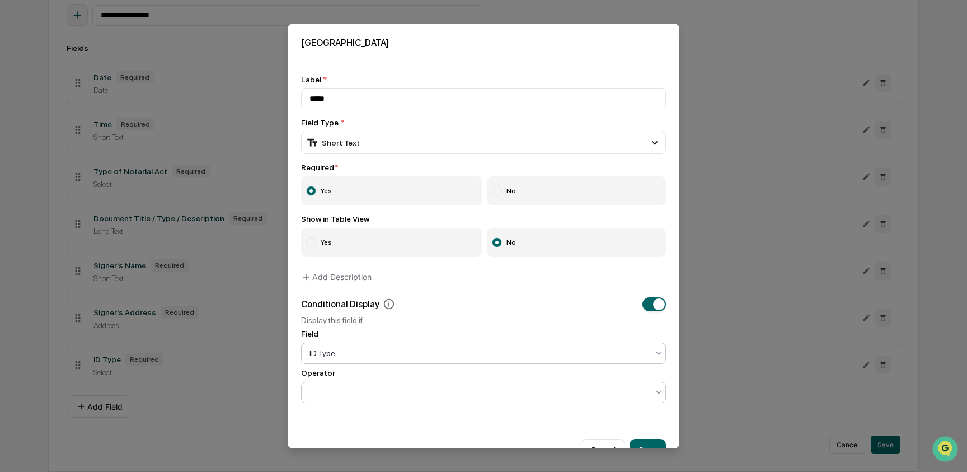
click at [371, 392] on div at bounding box center [478, 391] width 339 height 11
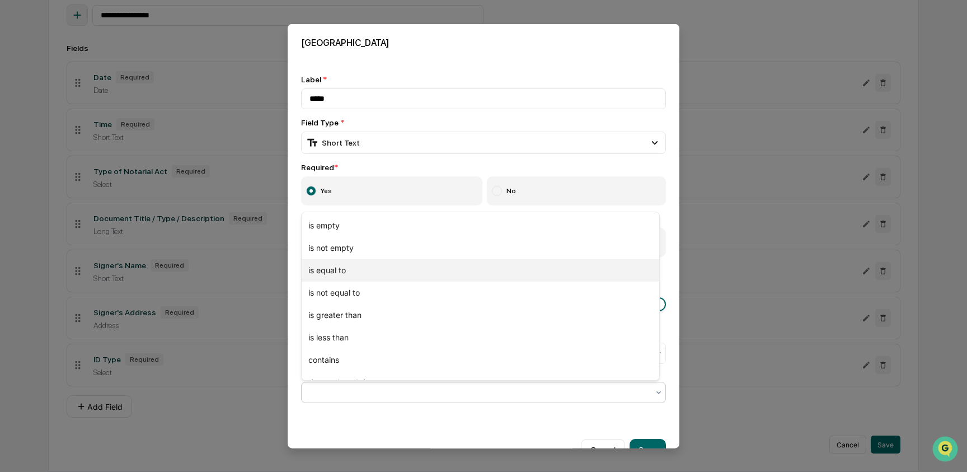
click at [359, 266] on div "is equal to" at bounding box center [480, 270] width 357 height 22
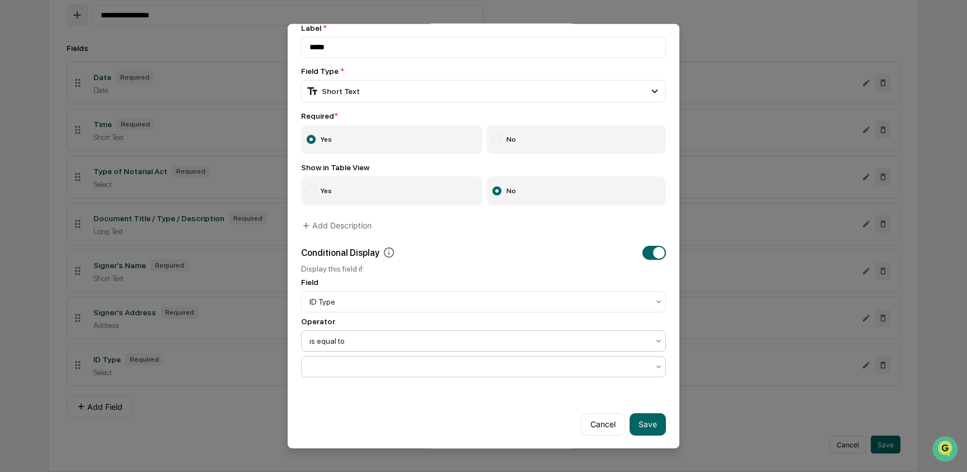
scroll to position [55, 0]
click at [366, 362] on div at bounding box center [478, 365] width 339 height 11
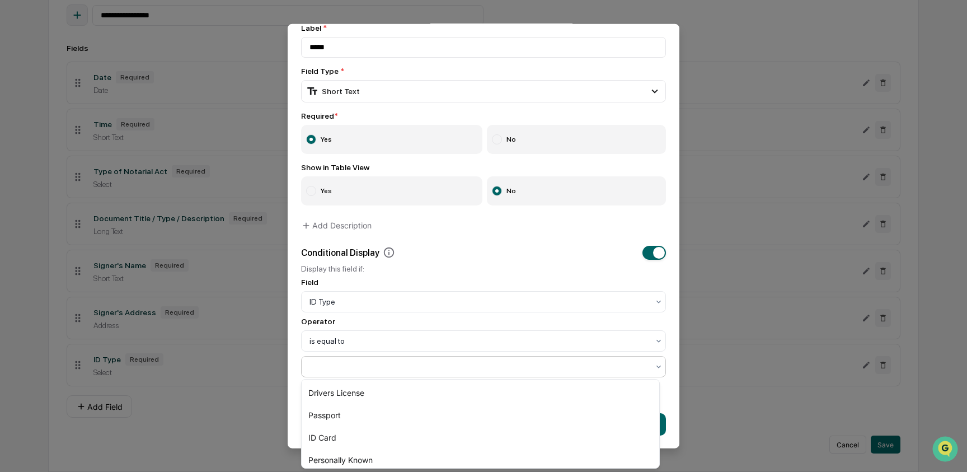
scroll to position [50, 0]
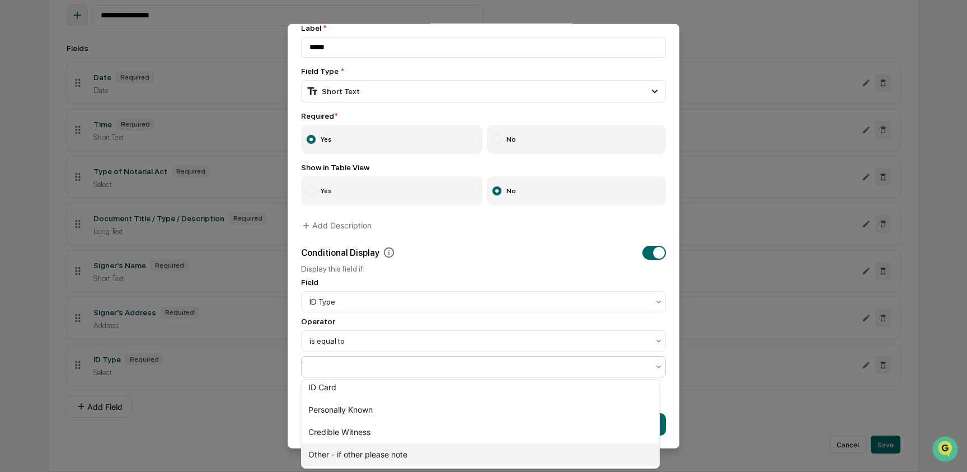
click at [382, 451] on div "Other - if other please note" at bounding box center [480, 454] width 357 height 22
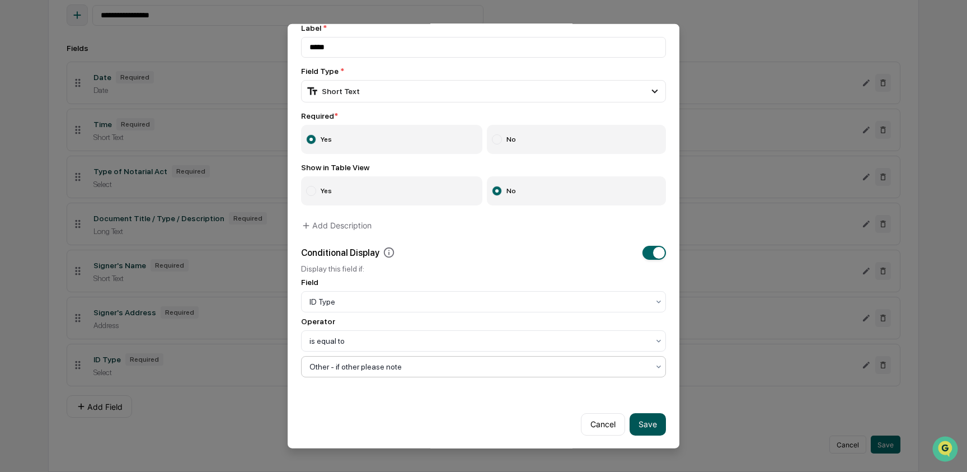
click at [639, 431] on button "Save" at bounding box center [647, 423] width 36 height 22
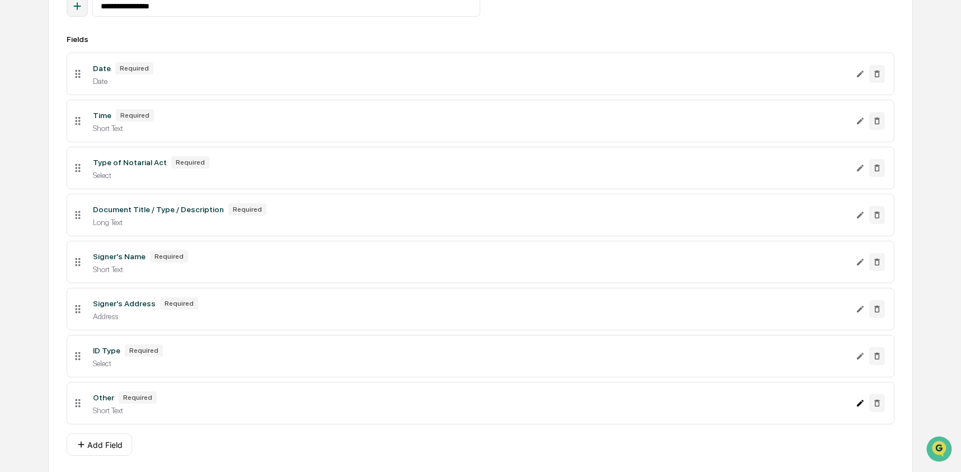
click at [856, 407] on icon "Edit Other field" at bounding box center [859, 402] width 9 height 9
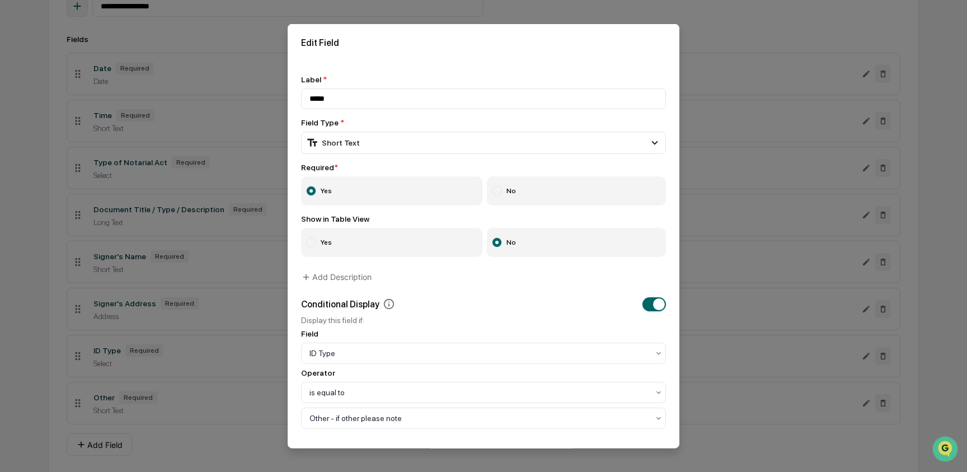
click at [352, 253] on label "Yes" at bounding box center [391, 241] width 181 height 29
click at [535, 250] on label "No" at bounding box center [577, 241] width 180 height 29
click at [524, 205] on label "No" at bounding box center [577, 190] width 180 height 29
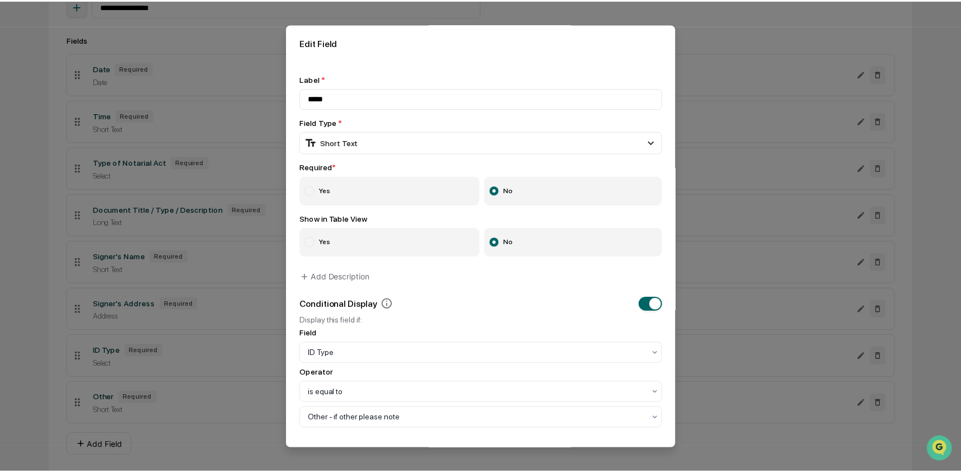
scroll to position [55, 0]
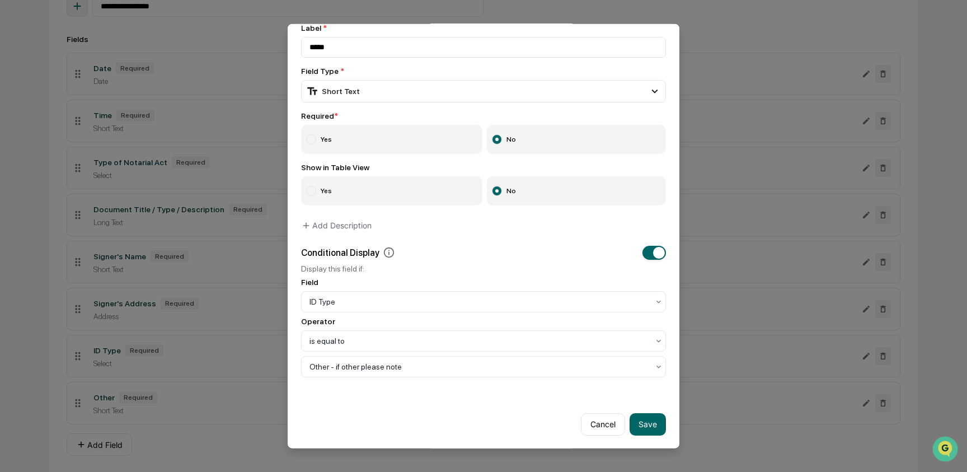
click at [376, 141] on label "Yes" at bounding box center [391, 138] width 181 height 29
click at [648, 431] on button "Save" at bounding box center [647, 423] width 36 height 22
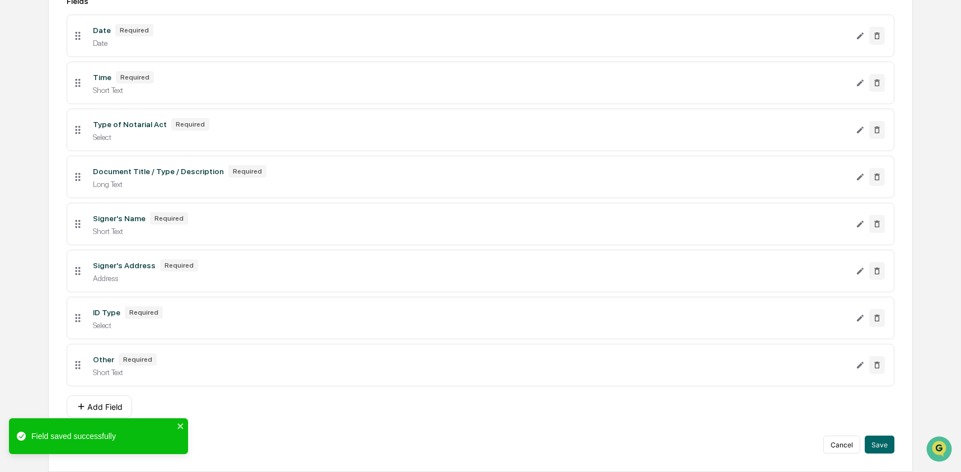
scroll to position [244, 0]
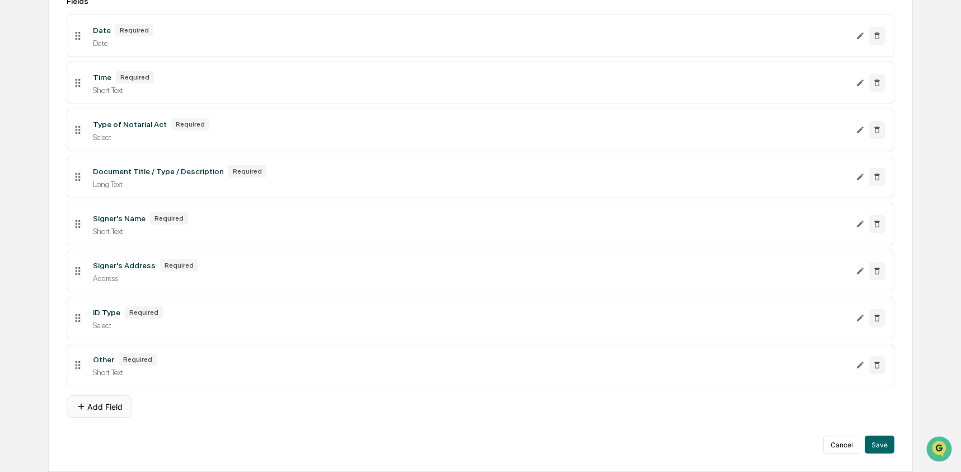
click at [108, 408] on button "Add Field" at bounding box center [99, 406] width 65 height 22
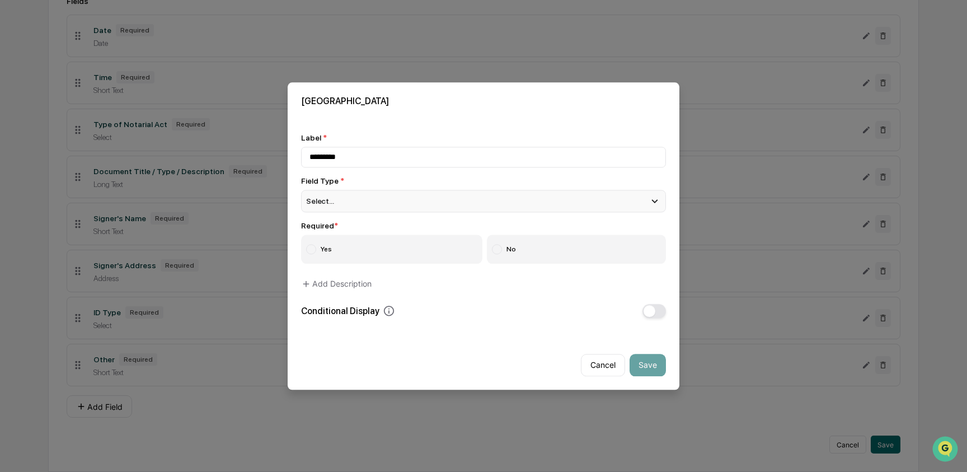
type input "*********"
click at [352, 203] on div "Select..." at bounding box center [483, 201] width 365 height 22
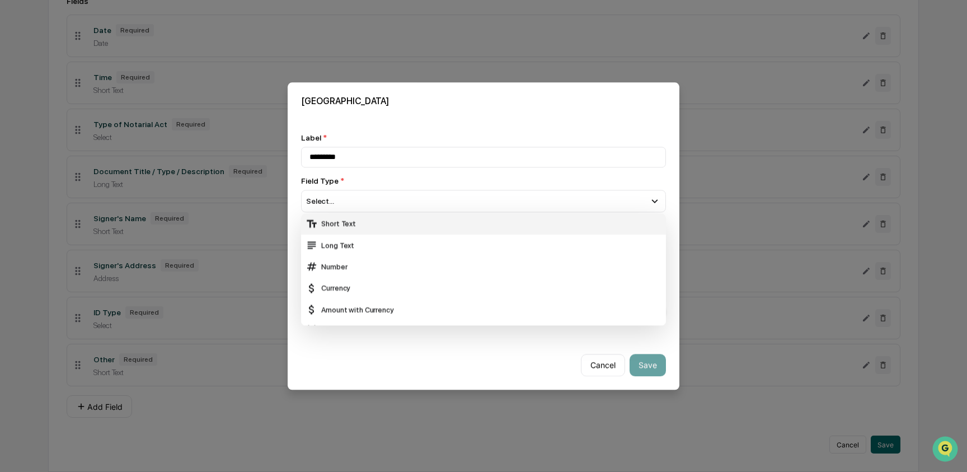
click at [352, 225] on div "Short Text" at bounding box center [483, 224] width 356 height 12
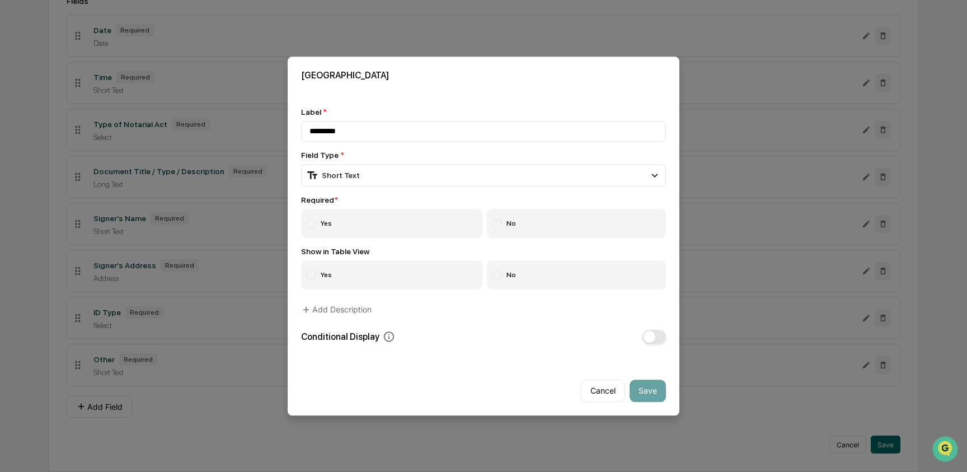
click at [352, 225] on label "Yes" at bounding box center [391, 223] width 181 height 29
click at [334, 272] on label "Yes" at bounding box center [391, 274] width 181 height 29
click at [658, 387] on button "Save" at bounding box center [647, 390] width 36 height 22
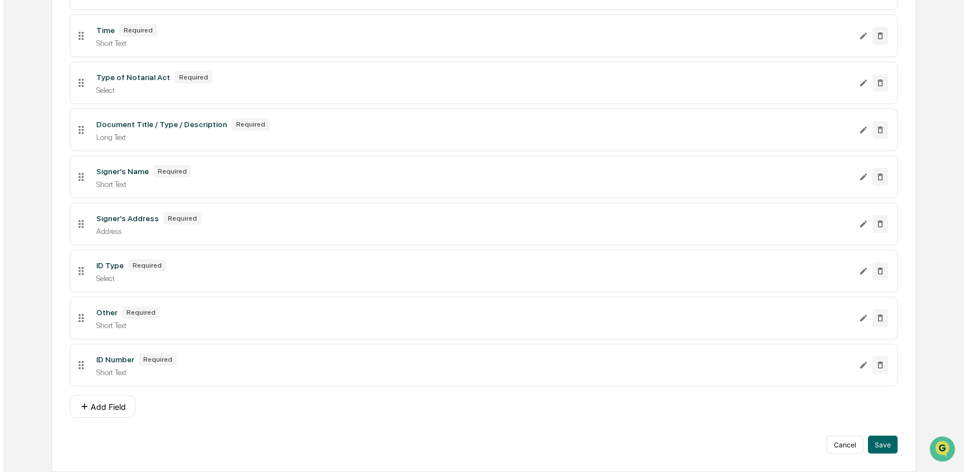
scroll to position [292, 0]
click at [108, 406] on button "Add Field" at bounding box center [99, 406] width 65 height 22
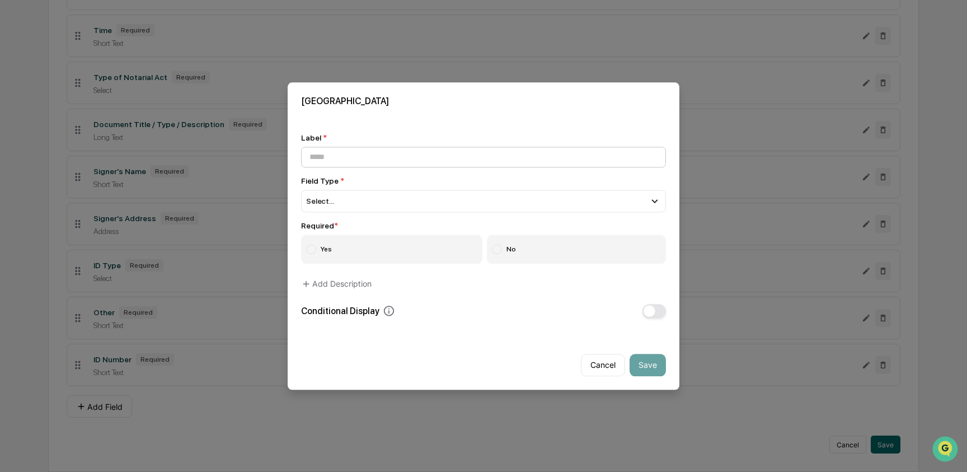
click at [338, 159] on input at bounding box center [483, 157] width 365 height 21
type input "**********"
click at [343, 199] on div "Select..." at bounding box center [483, 201] width 365 height 22
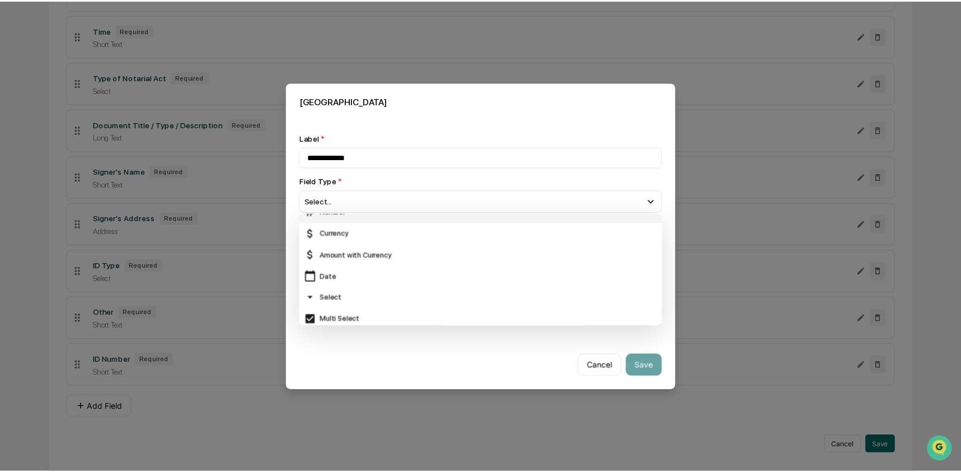
scroll to position [57, 0]
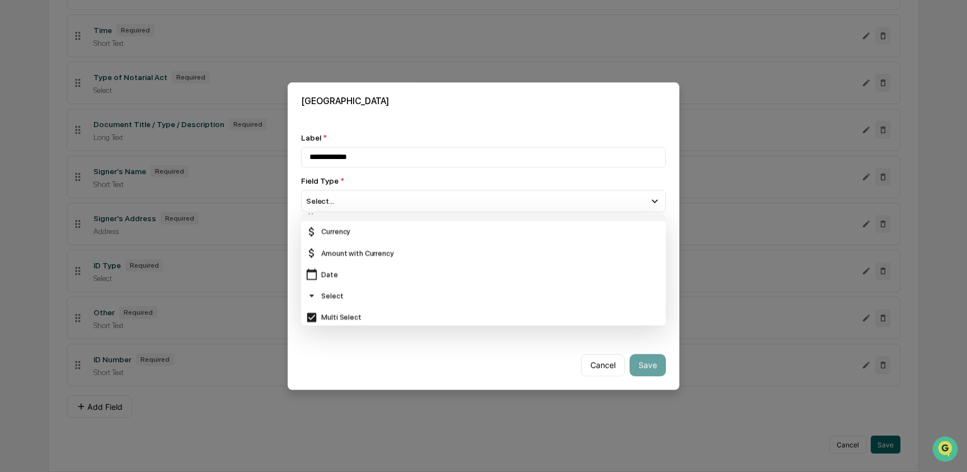
click at [349, 275] on div "Date" at bounding box center [483, 275] width 356 height 12
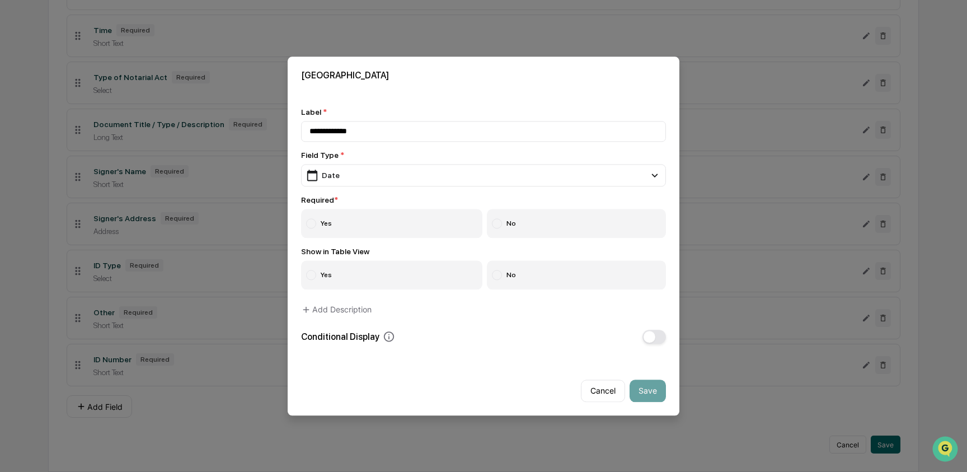
click at [331, 220] on label "Yes" at bounding box center [391, 223] width 181 height 29
click at [398, 289] on label "Yes" at bounding box center [391, 274] width 181 height 29
click at [646, 394] on button "Save" at bounding box center [647, 390] width 36 height 22
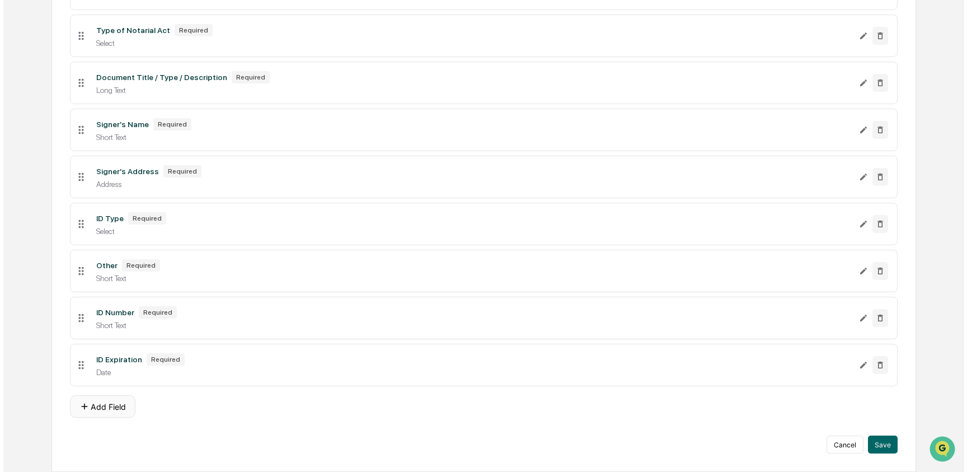
scroll to position [340, 0]
click at [110, 411] on button "Add Field" at bounding box center [99, 406] width 65 height 22
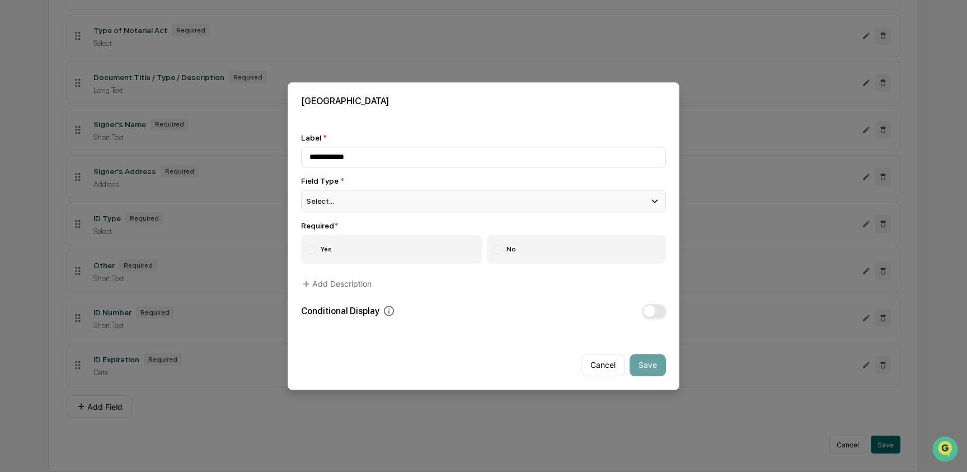
type input "**********"
click at [379, 193] on div "Select..." at bounding box center [483, 201] width 365 height 22
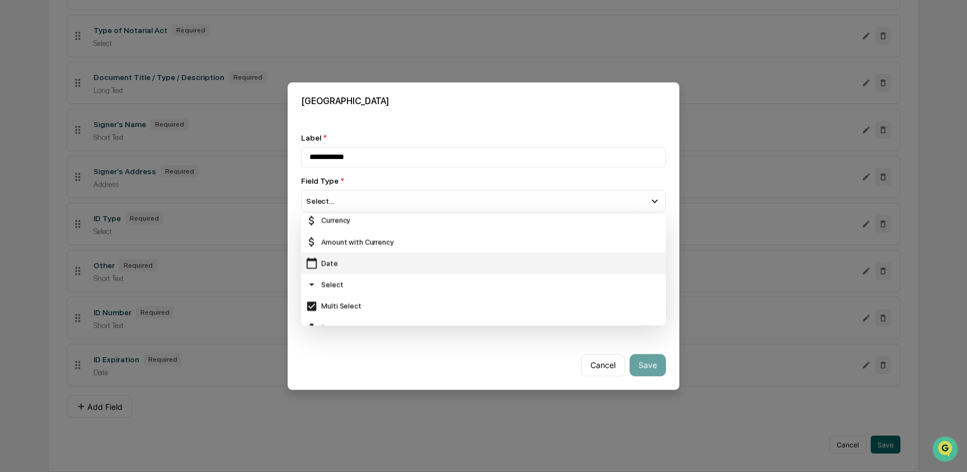
scroll to position [69, 0]
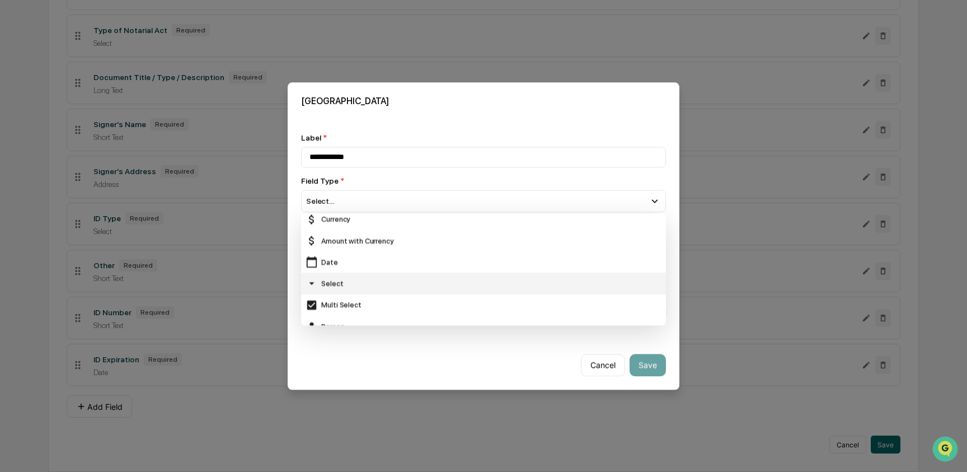
click at [383, 283] on div "Select" at bounding box center [483, 283] width 356 height 12
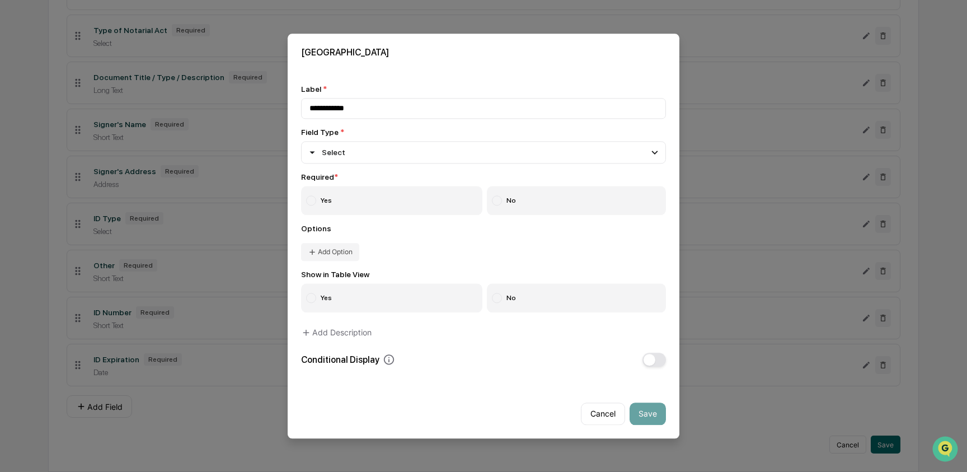
click at [318, 201] on label "Yes" at bounding box center [391, 200] width 181 height 29
click at [346, 253] on button "Add Option" at bounding box center [330, 252] width 58 height 18
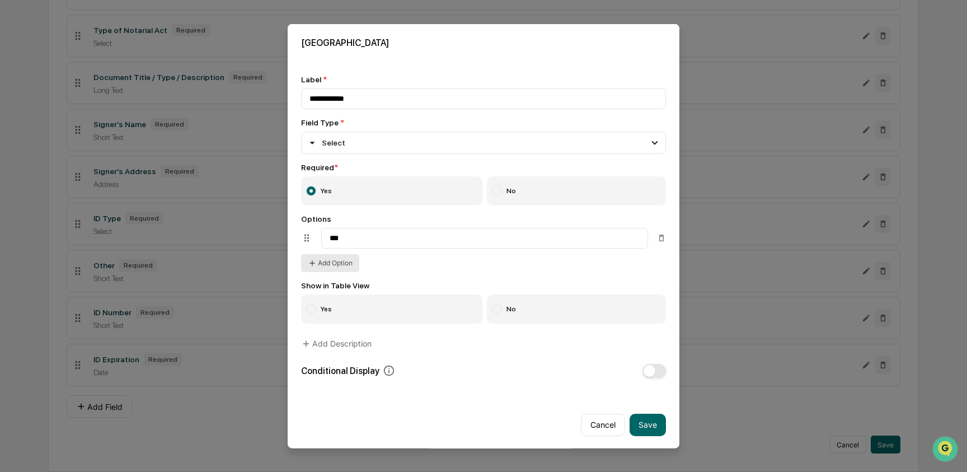
type input "***"
click at [308, 266] on icon at bounding box center [312, 262] width 9 height 9
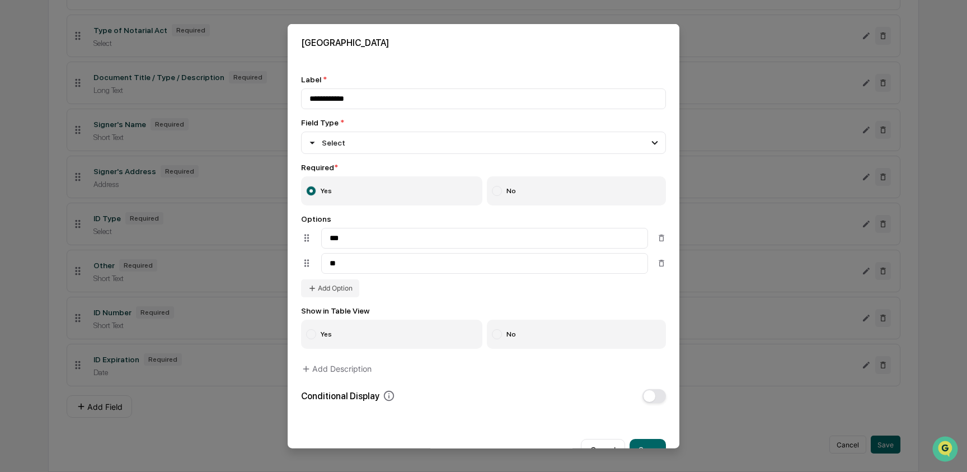
type input "**"
click at [351, 330] on label "Yes" at bounding box center [391, 333] width 181 height 29
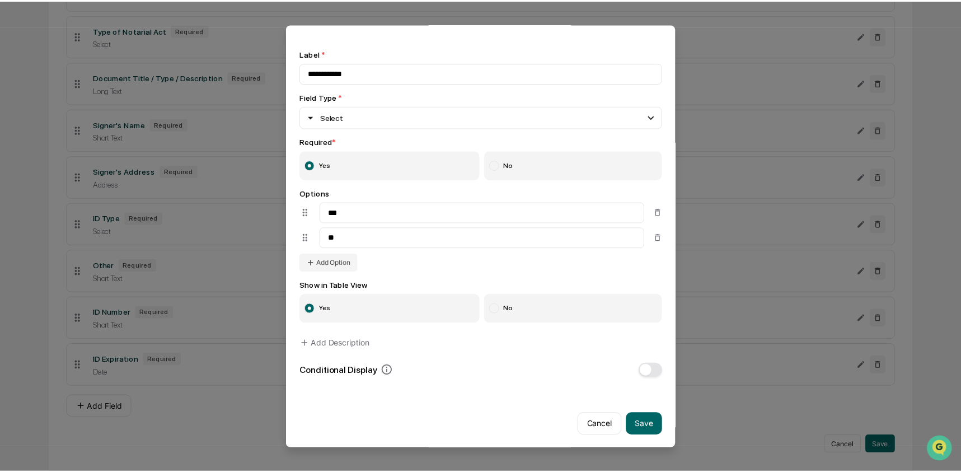
scroll to position [30, 0]
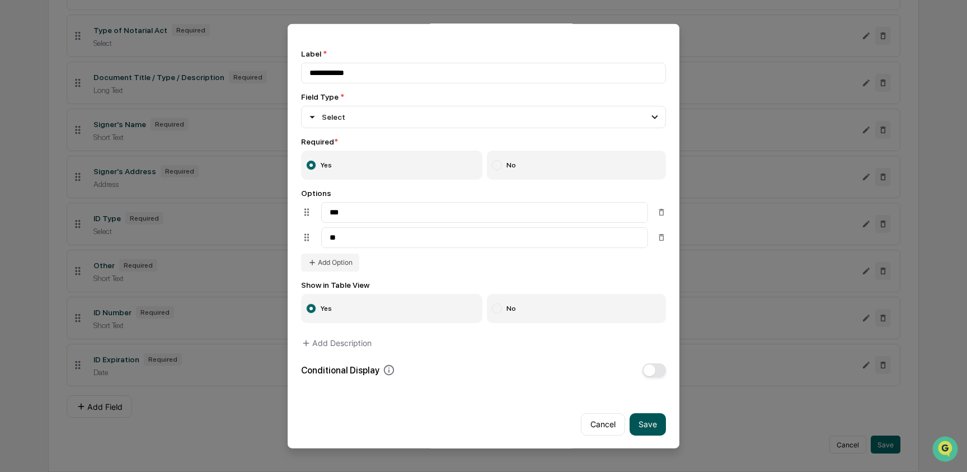
click at [629, 420] on button "Save" at bounding box center [647, 423] width 36 height 22
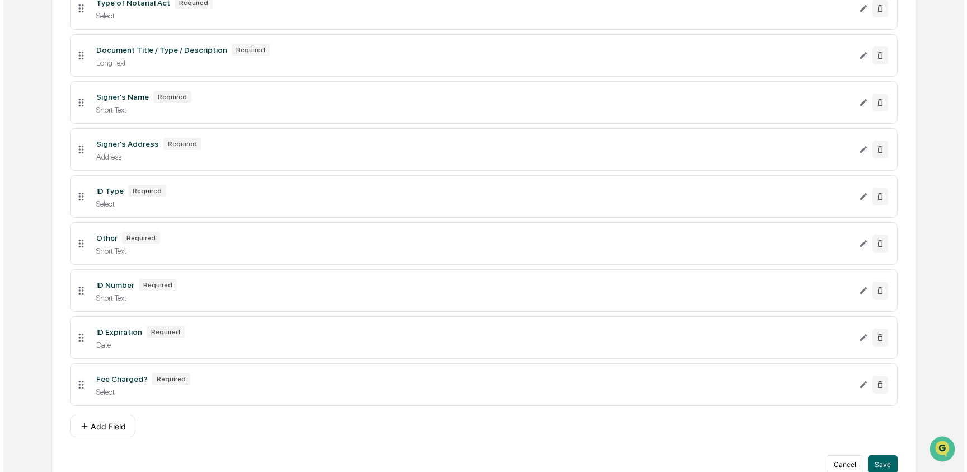
scroll to position [388, 0]
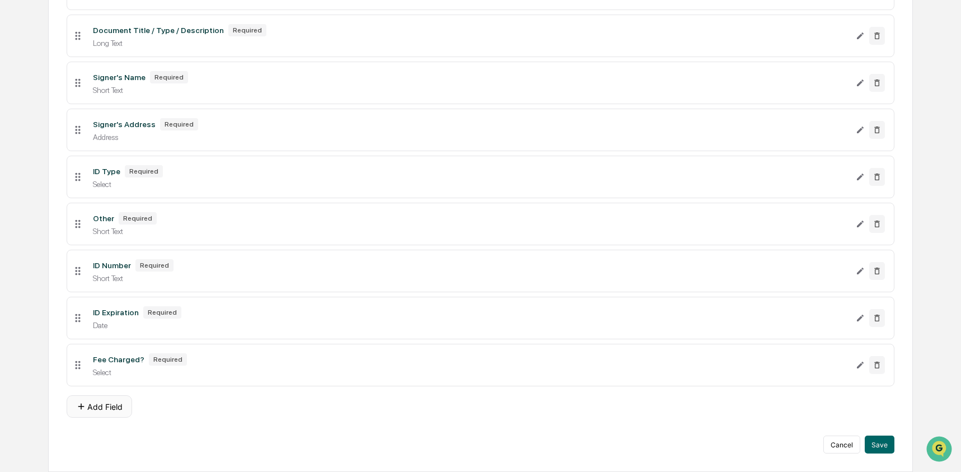
click at [106, 411] on button "Add Field" at bounding box center [99, 406] width 65 height 22
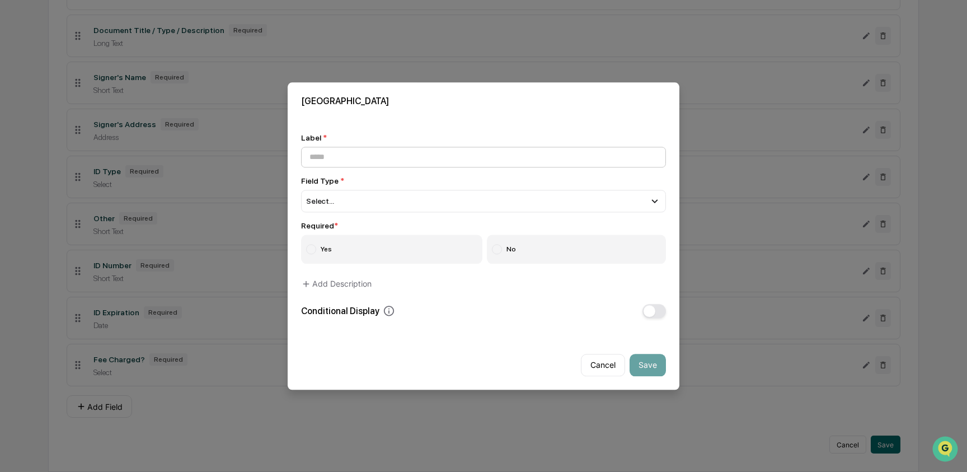
click at [337, 160] on input at bounding box center [483, 157] width 365 height 21
type input "**********"
click at [332, 199] on span "Select..." at bounding box center [320, 200] width 28 height 9
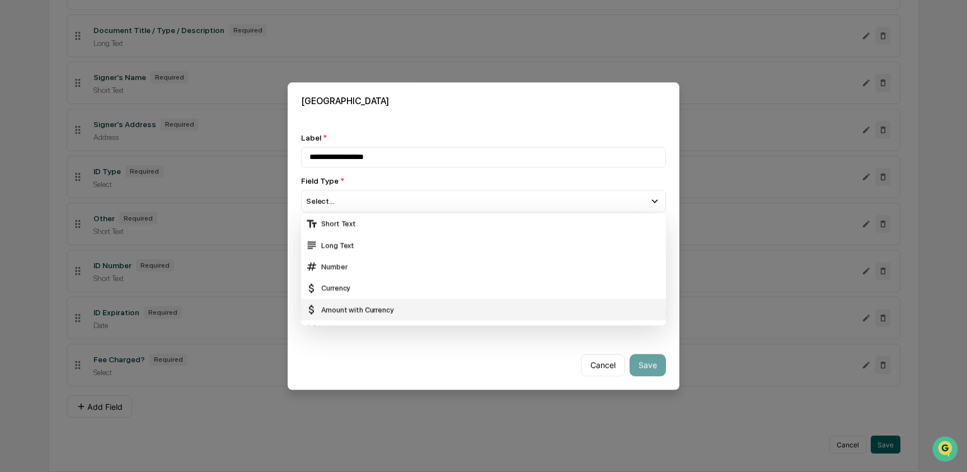
click at [345, 304] on div "Amount with Currency" at bounding box center [483, 309] width 356 height 12
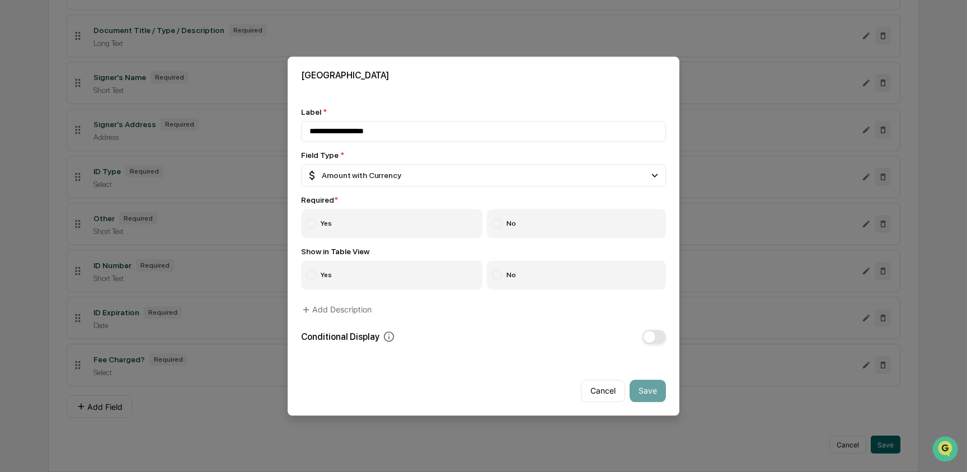
click at [340, 214] on label "Yes" at bounding box center [391, 223] width 181 height 29
click at [536, 274] on label "No" at bounding box center [577, 274] width 180 height 29
click at [651, 336] on span "button" at bounding box center [649, 337] width 12 height 12
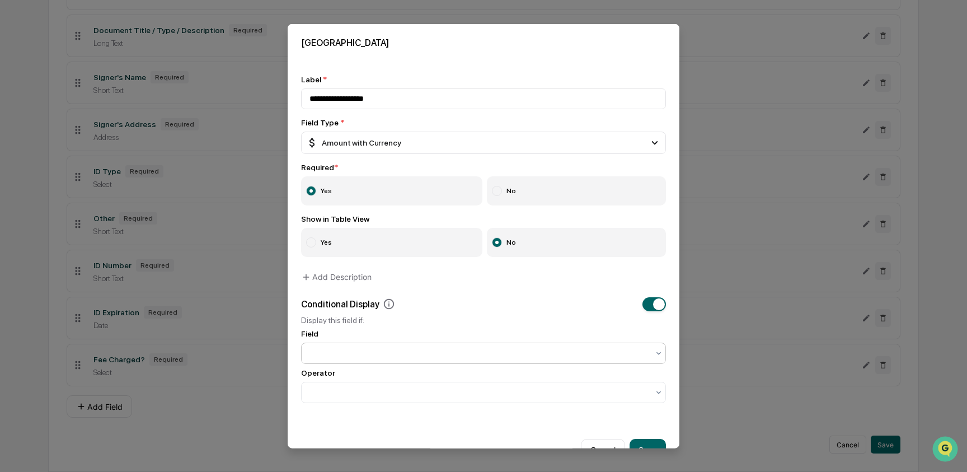
click at [422, 349] on div at bounding box center [479, 353] width 350 height 16
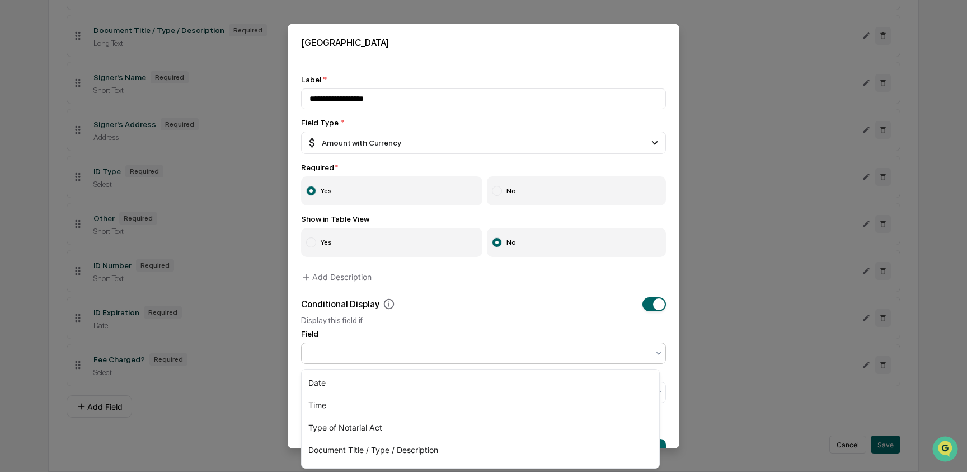
scroll to position [130, 0]
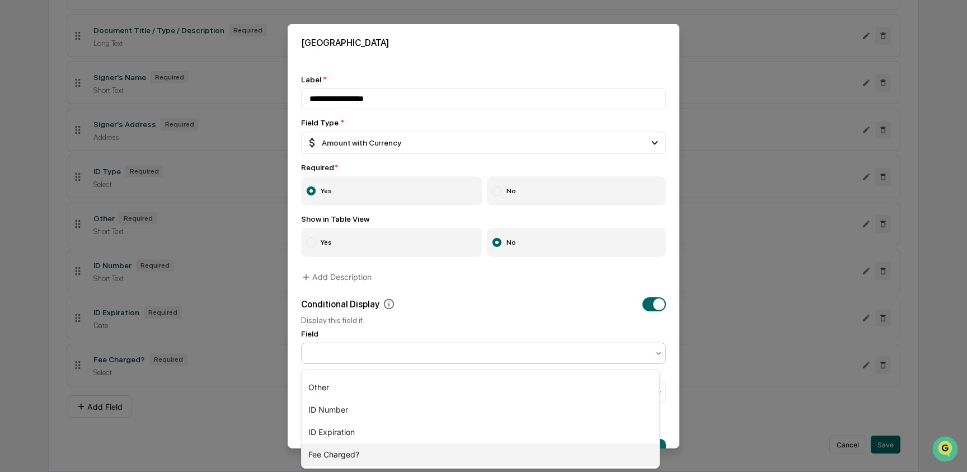
click at [416, 452] on div "Fee Charged?" at bounding box center [480, 454] width 357 height 22
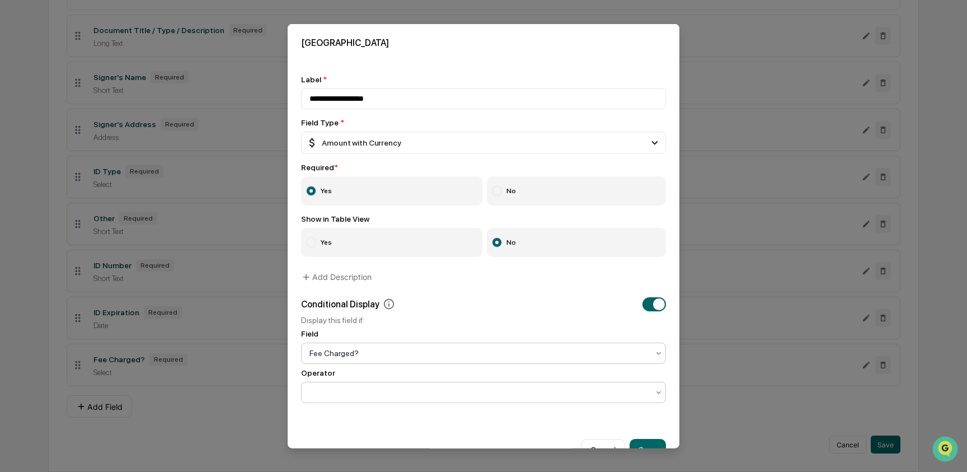
click at [392, 393] on div at bounding box center [478, 391] width 339 height 11
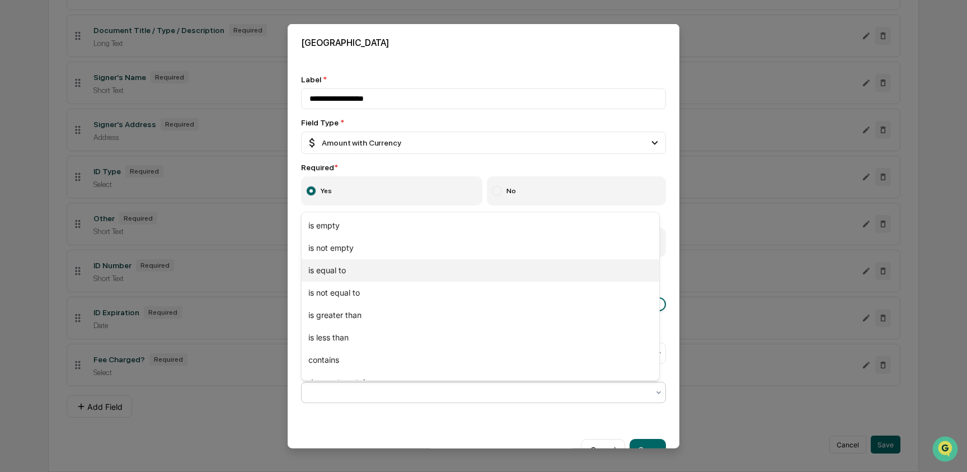
click at [370, 267] on div "is equal to" at bounding box center [480, 270] width 357 height 22
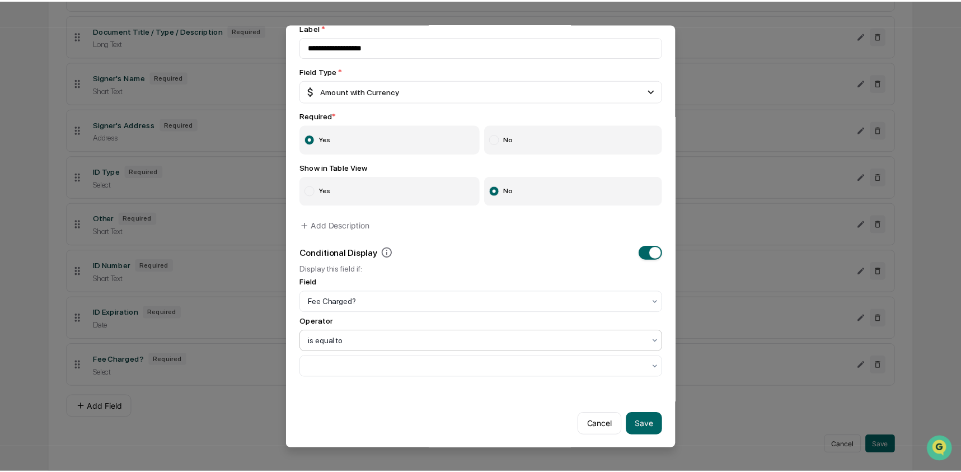
scroll to position [55, 0]
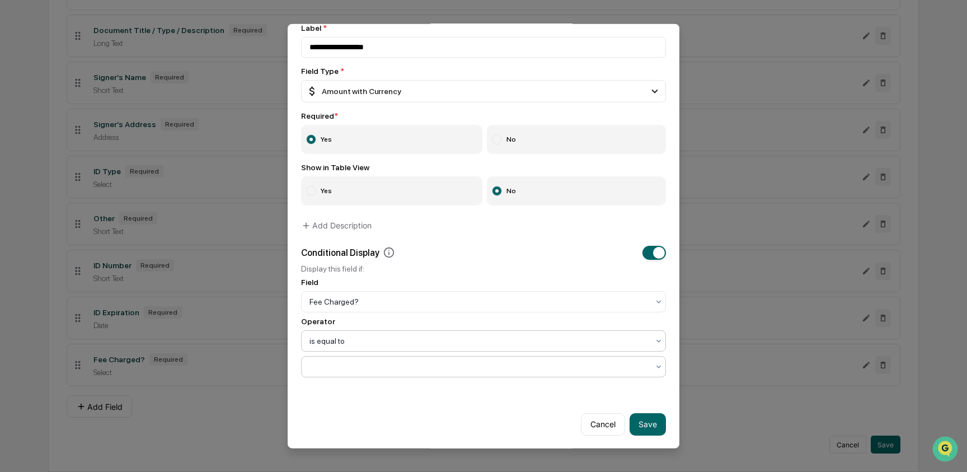
click at [360, 364] on div at bounding box center [478, 365] width 339 height 11
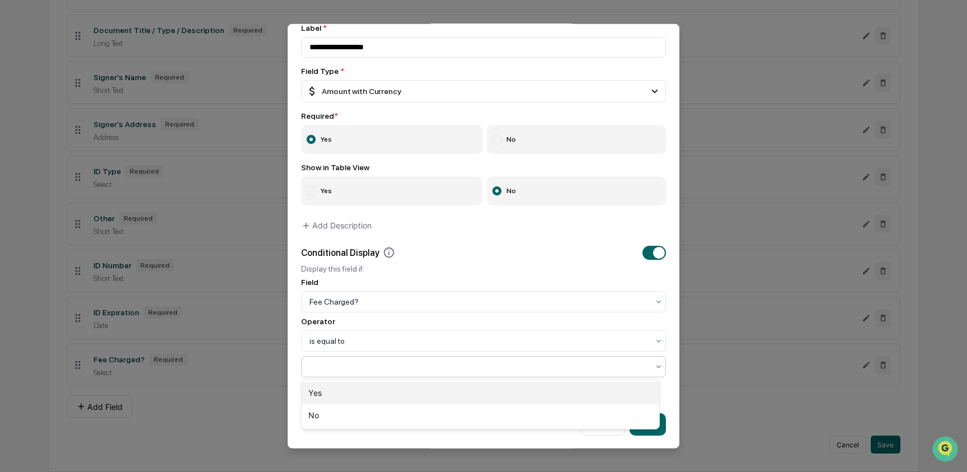
click at [359, 393] on div "Yes" at bounding box center [480, 393] width 357 height 22
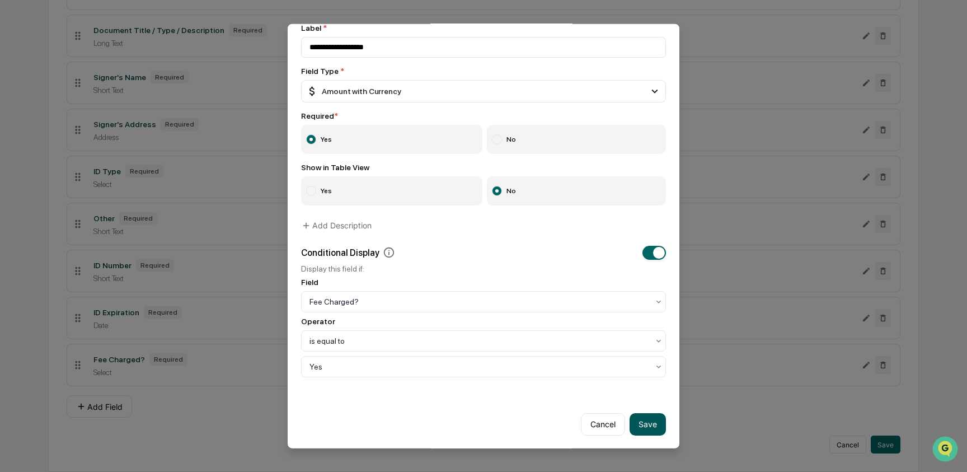
click at [637, 420] on button "Save" at bounding box center [647, 423] width 36 height 22
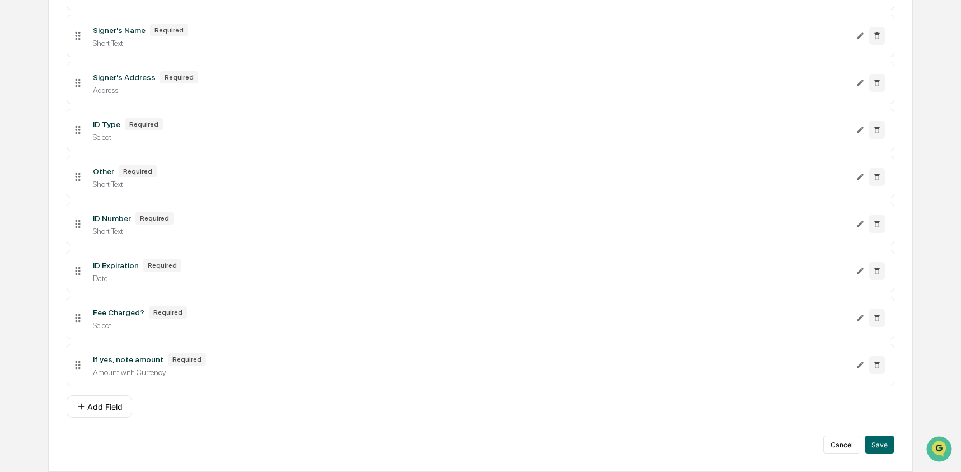
scroll to position [436, 0]
click at [91, 410] on button "Add Field" at bounding box center [99, 406] width 65 height 22
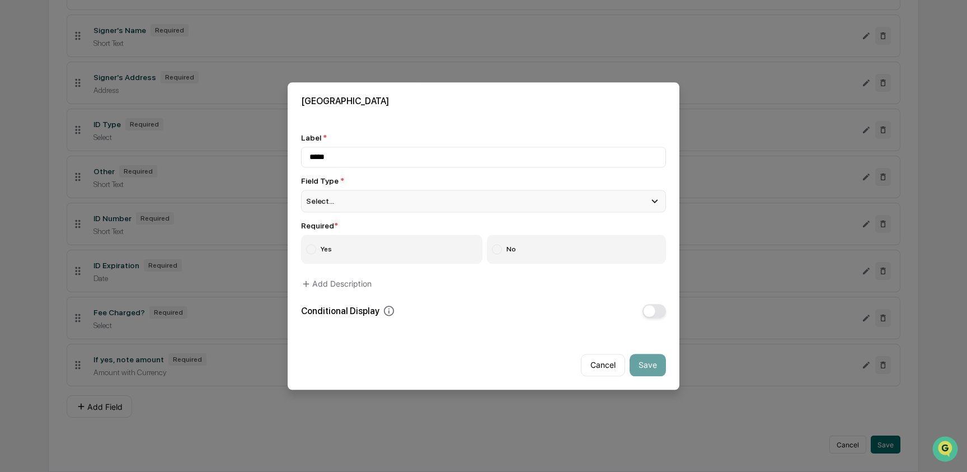
type input "*****"
click at [341, 197] on div "Select..." at bounding box center [483, 201] width 365 height 22
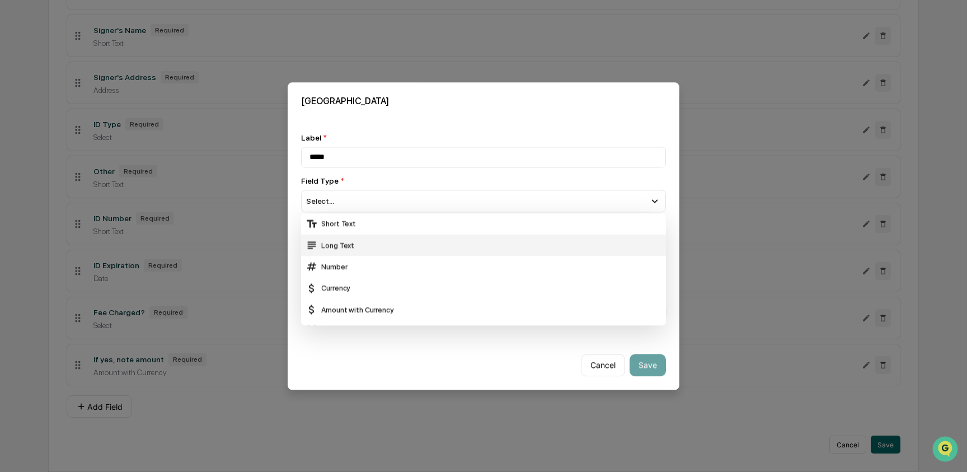
click at [366, 244] on div "Long Text" at bounding box center [483, 245] width 356 height 12
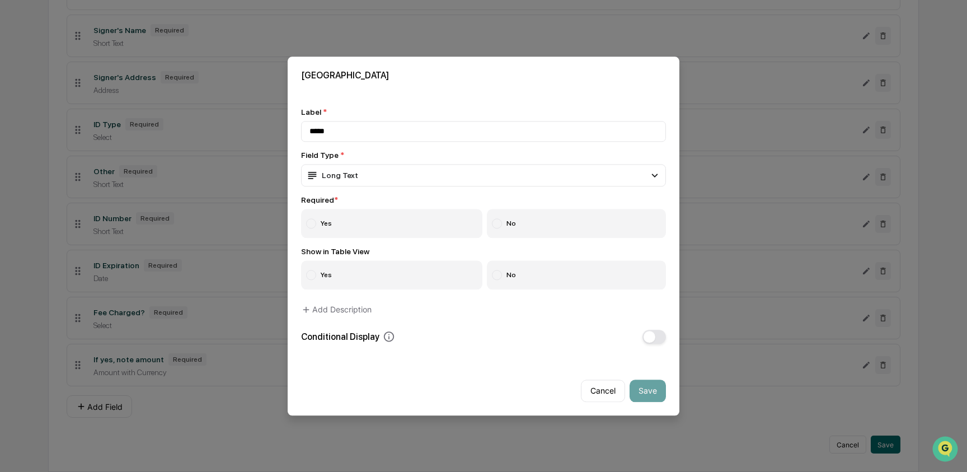
click at [342, 229] on label "Yes" at bounding box center [391, 223] width 181 height 29
click at [392, 269] on label "Yes" at bounding box center [391, 274] width 181 height 29
click at [505, 221] on label "No" at bounding box center [577, 223] width 180 height 29
click at [648, 390] on button "Save" at bounding box center [647, 390] width 36 height 22
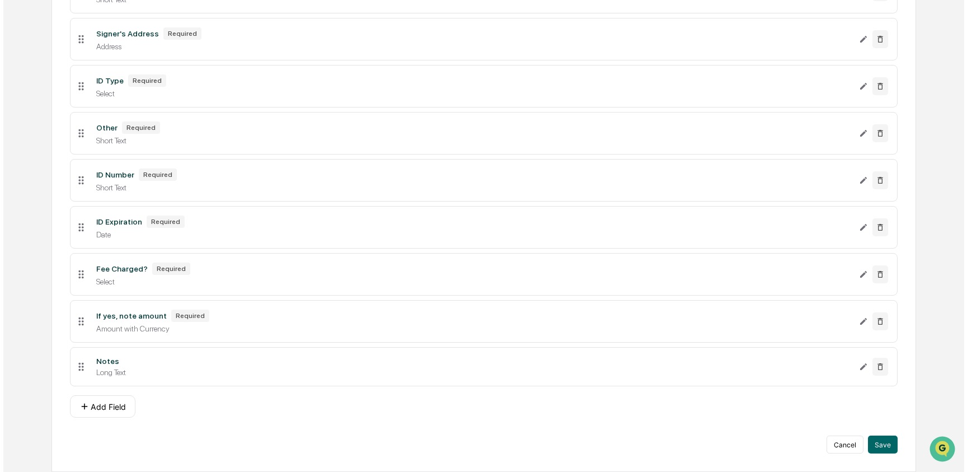
scroll to position [481, 0]
click at [879, 442] on button "Save" at bounding box center [879, 444] width 30 height 18
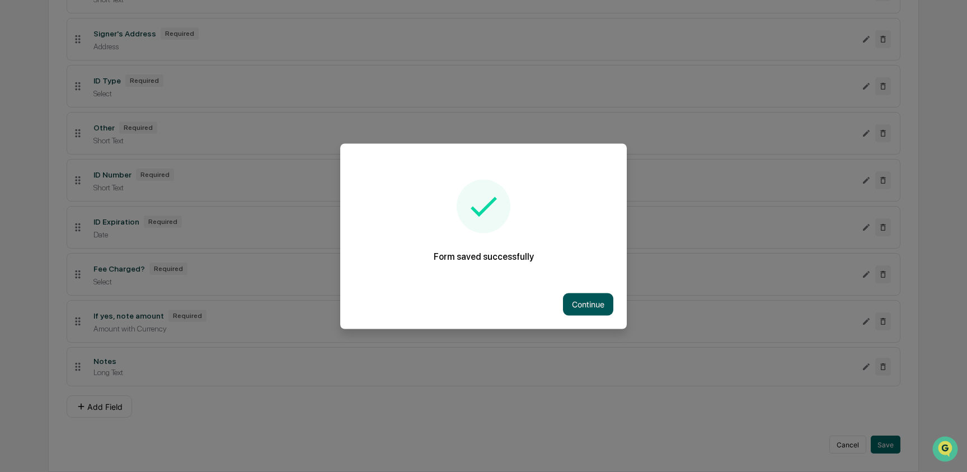
click at [587, 309] on button "Continue" at bounding box center [588, 304] width 50 height 22
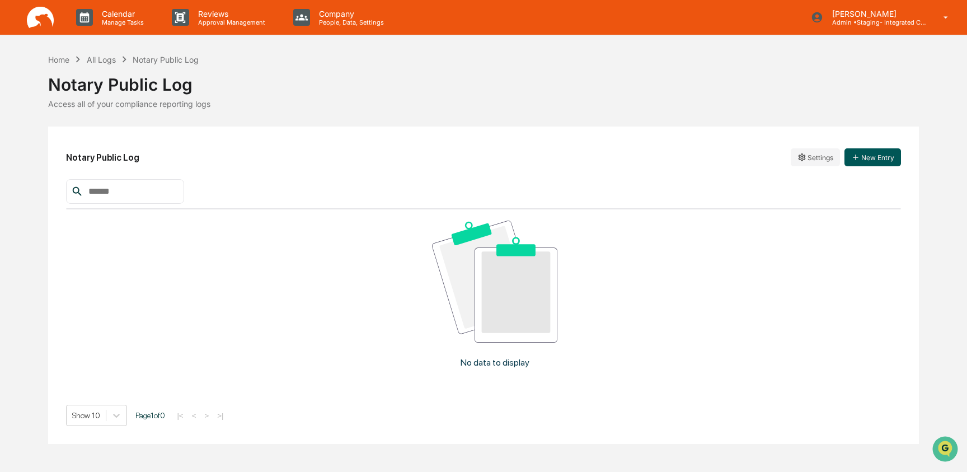
click at [864, 158] on button "New Entry" at bounding box center [872, 157] width 57 height 18
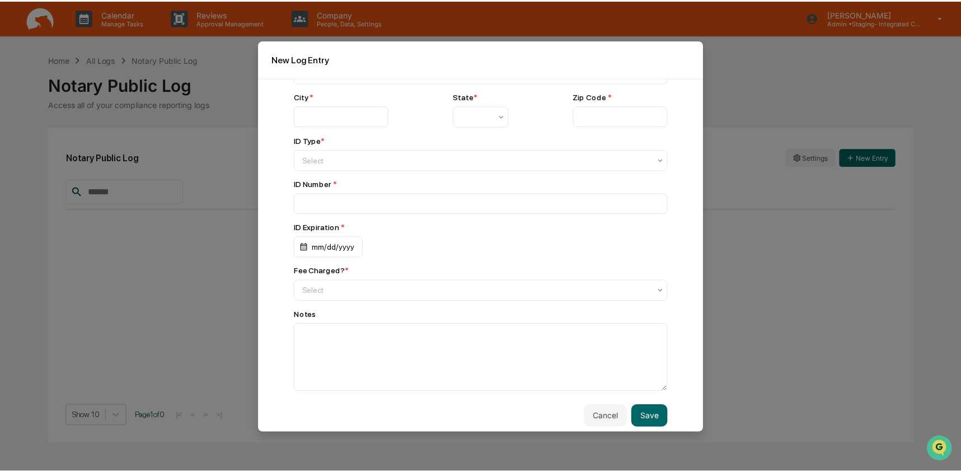
scroll to position [384, 0]
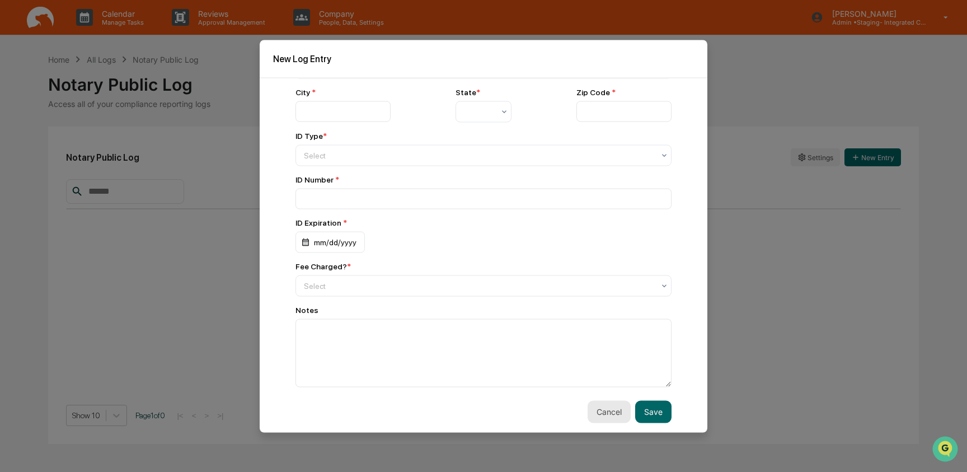
click at [595, 408] on button "Cancel" at bounding box center [608, 411] width 43 height 22
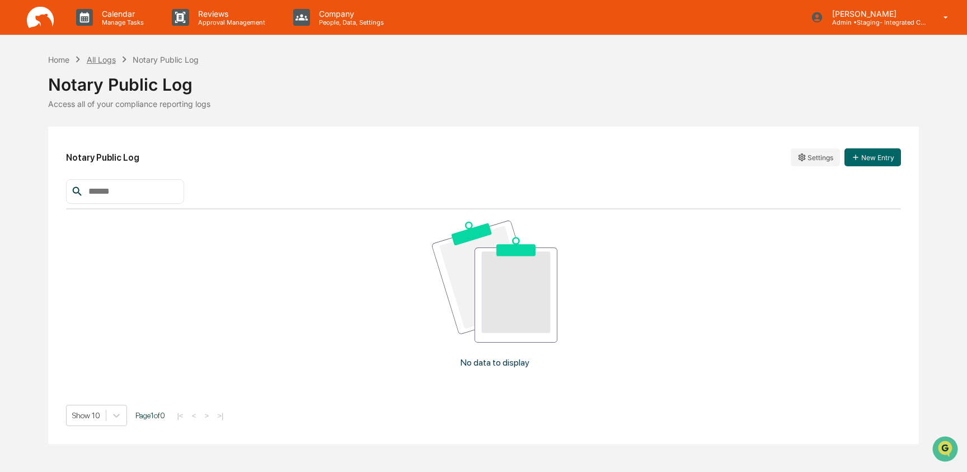
click at [106, 61] on div "All Logs" at bounding box center [101, 60] width 29 height 10
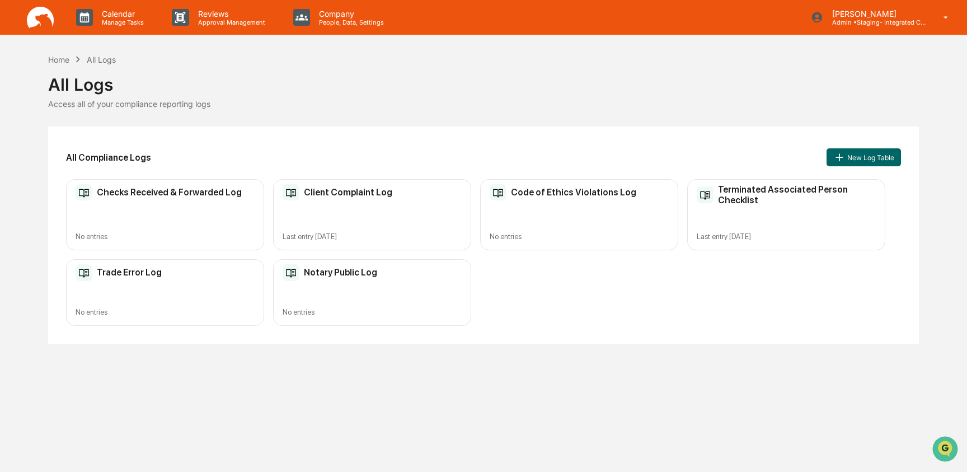
click at [436, 293] on div "Notary Public Log No entries" at bounding box center [372, 292] width 198 height 67
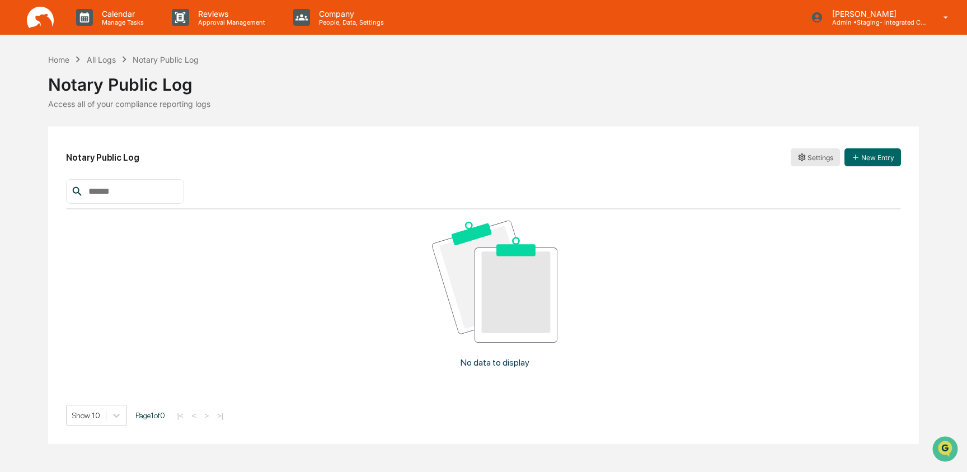
click at [816, 152] on html "Calendar Manage Tasks Reviews Approval Management Company People, Data, Setting…" at bounding box center [483, 236] width 967 height 472
click at [886, 25] on html "Calendar Manage Tasks Reviews Approval Management Company People, Data, Setting…" at bounding box center [483, 236] width 967 height 472
click at [843, 90] on div "Notary Public Log" at bounding box center [483, 79] width 870 height 29
click at [822, 159] on html "Calendar Manage Tasks Reviews Approval Management Company People, Data, Setting…" at bounding box center [483, 236] width 967 height 472
click at [821, 177] on div "Edit" at bounding box center [813, 180] width 91 height 18
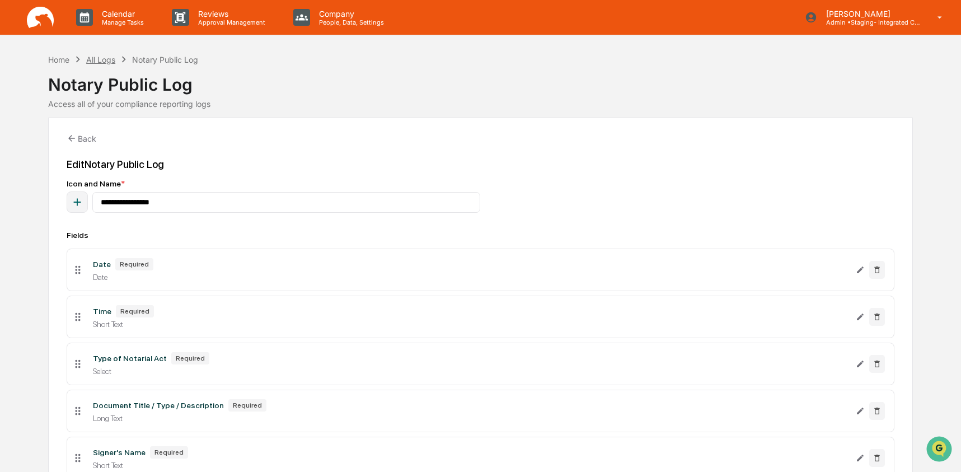
click at [106, 63] on div "All Logs" at bounding box center [100, 60] width 29 height 10
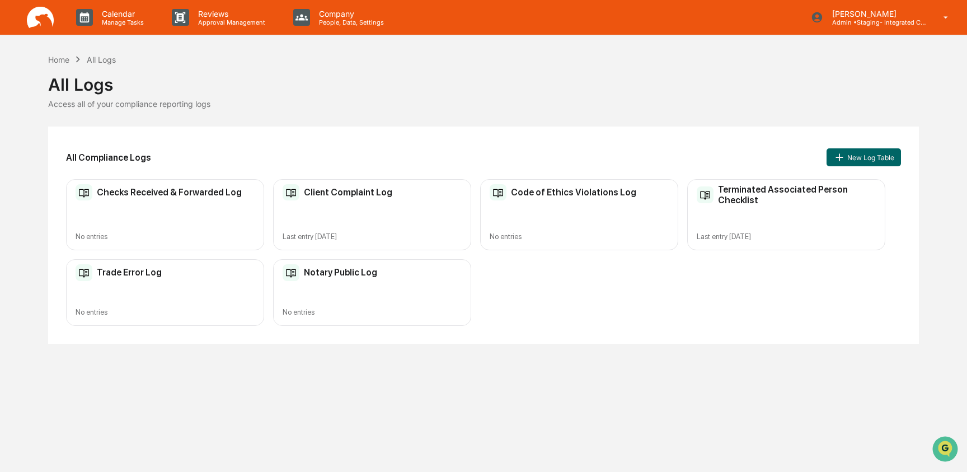
click at [393, 274] on div "Notary Public Log" at bounding box center [372, 272] width 179 height 17
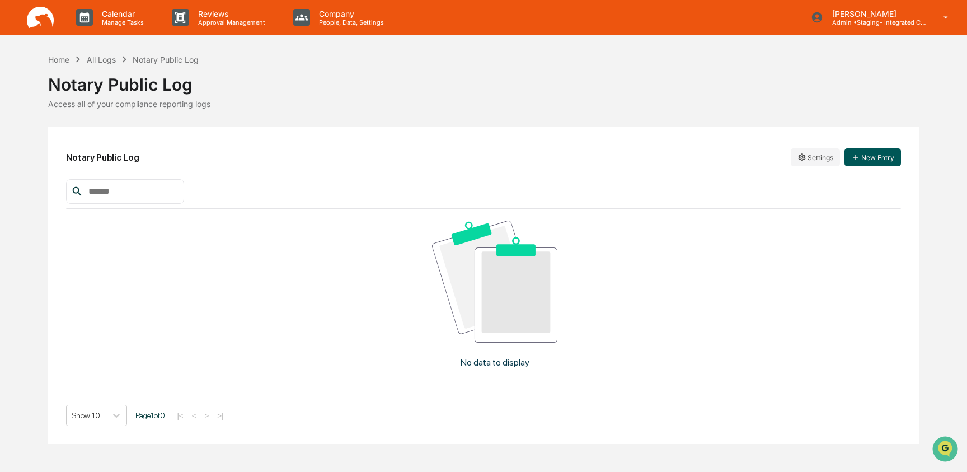
click at [868, 158] on button "New Entry" at bounding box center [872, 157] width 57 height 18
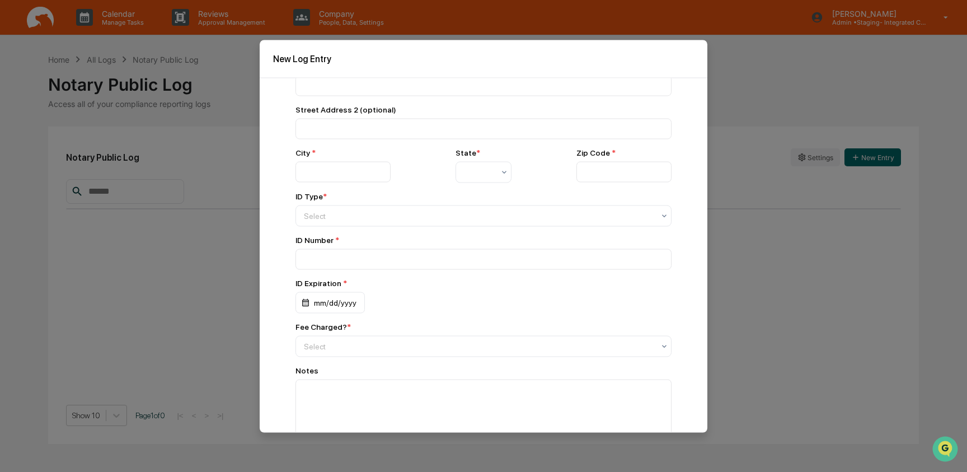
scroll to position [384, 0]
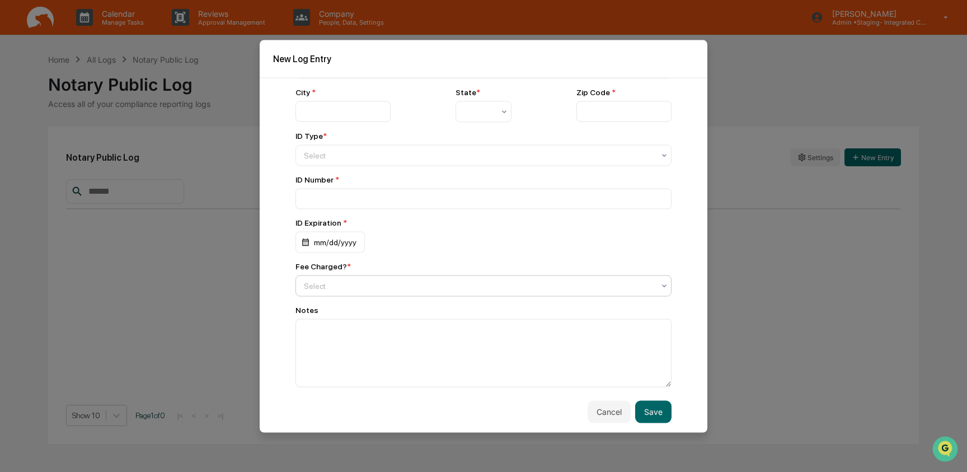
click at [451, 285] on div at bounding box center [479, 285] width 350 height 11
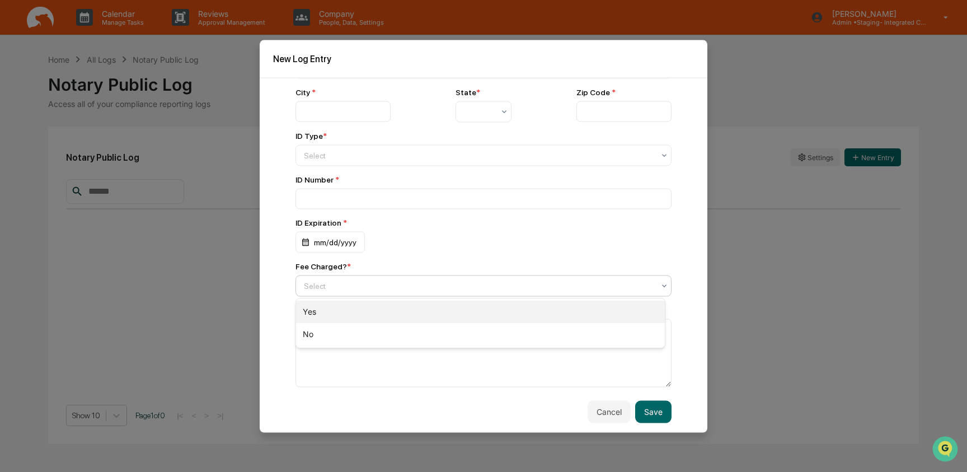
click at [437, 318] on div "Yes" at bounding box center [480, 311] width 369 height 22
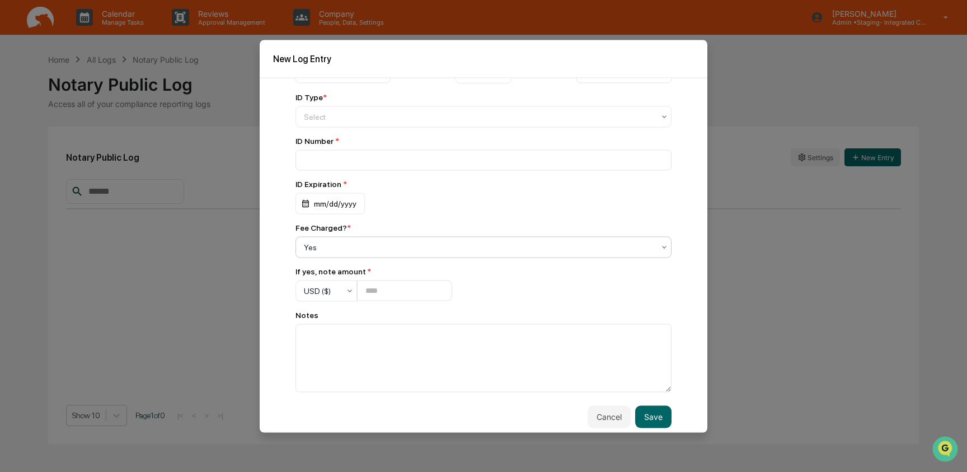
scroll to position [428, 0]
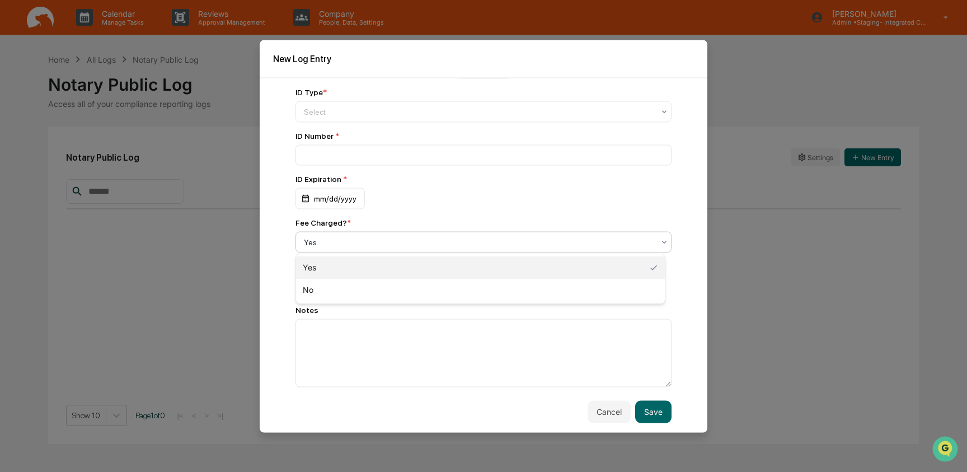
click at [421, 240] on div at bounding box center [479, 241] width 350 height 11
click at [421, 218] on div "Fee Charged? *" at bounding box center [483, 222] width 376 height 9
click at [595, 404] on button "Cancel" at bounding box center [608, 411] width 43 height 22
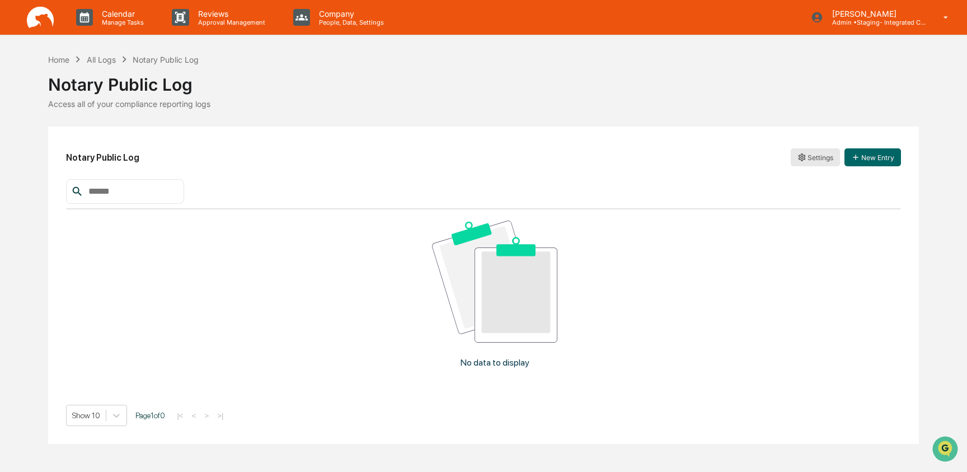
click at [818, 157] on html "Calendar Manage Tasks Reviews Approval Management Company People, Data, Setting…" at bounding box center [483, 236] width 967 height 472
click at [805, 222] on div "Sync to Accounts" at bounding box center [813, 216] width 91 height 18
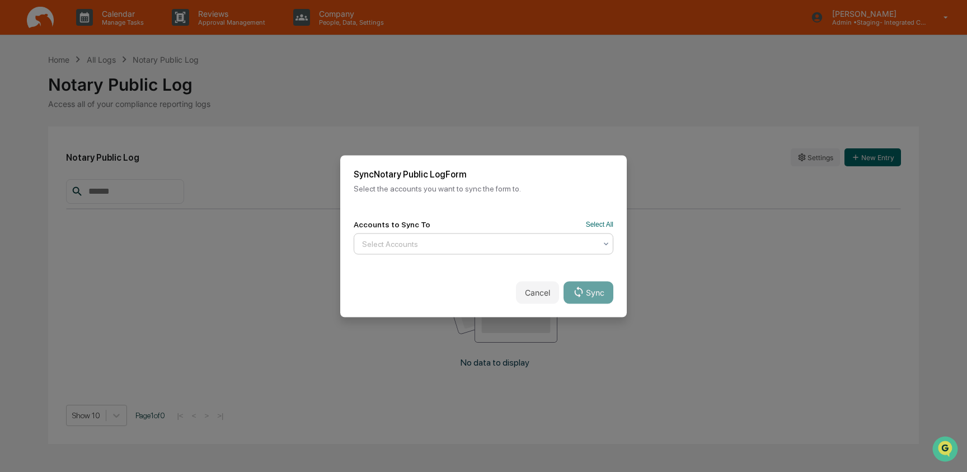
click at [467, 244] on div at bounding box center [479, 243] width 234 height 11
type input "****"
click at [420, 268] on div "Basecamp Wealth Advisors" at bounding box center [483, 271] width 258 height 22
click at [497, 209] on div "Accounts to Sync To Select All Basecamp Wealth Advisors" at bounding box center [483, 237] width 286 height 62
click at [600, 292] on button "Sync" at bounding box center [588, 292] width 50 height 22
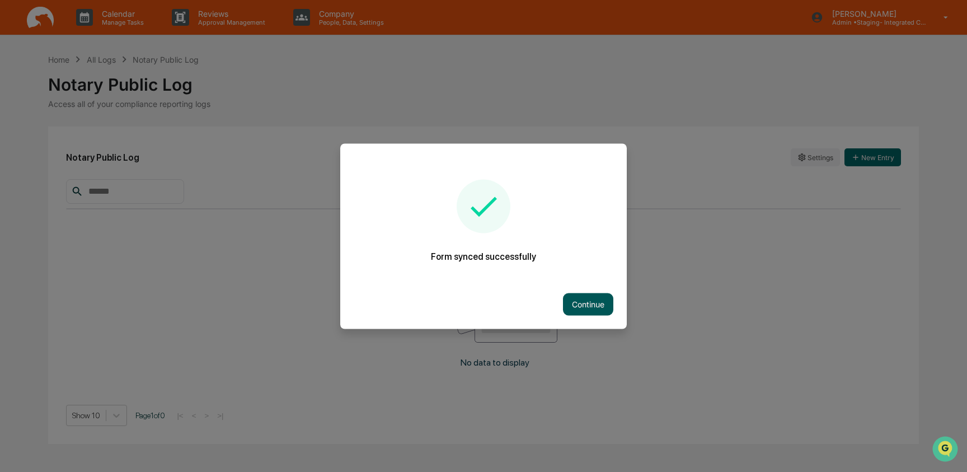
click at [596, 300] on button "Continue" at bounding box center [588, 304] width 50 height 22
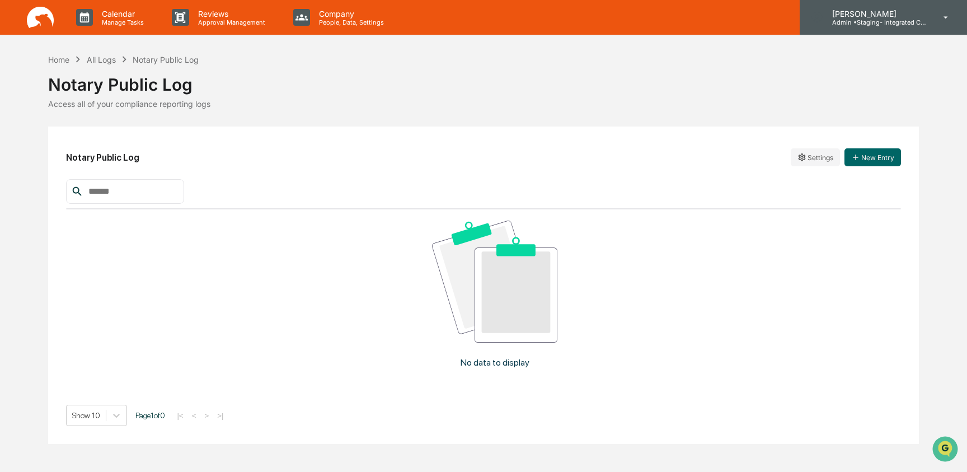
click at [895, 23] on p "Admin • Staging- Integrated Compliance Advisors" at bounding box center [875, 22] width 104 height 8
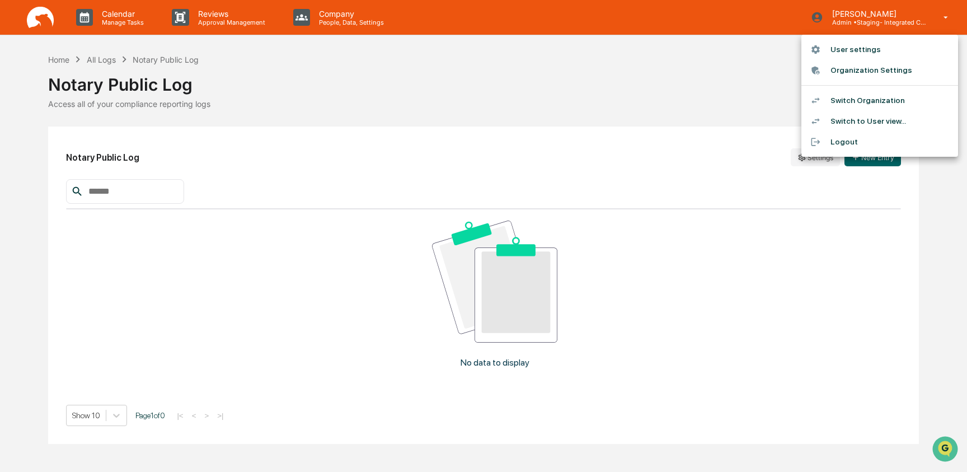
click at [903, 103] on li "Switch Organization" at bounding box center [879, 100] width 157 height 21
